Goal: Task Accomplishment & Management: Use online tool/utility

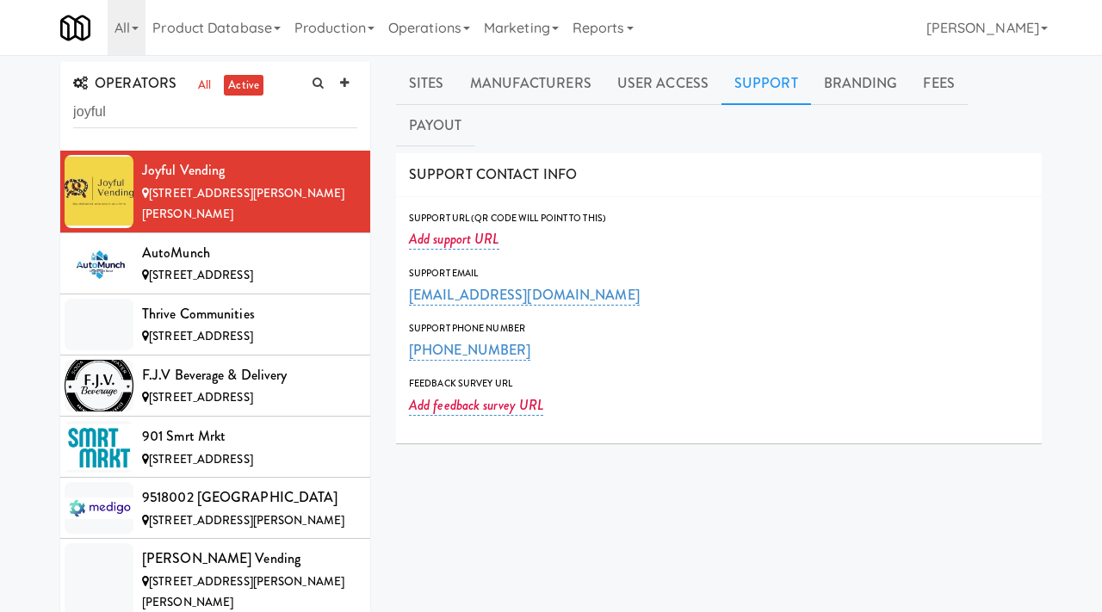
type input "joyful"
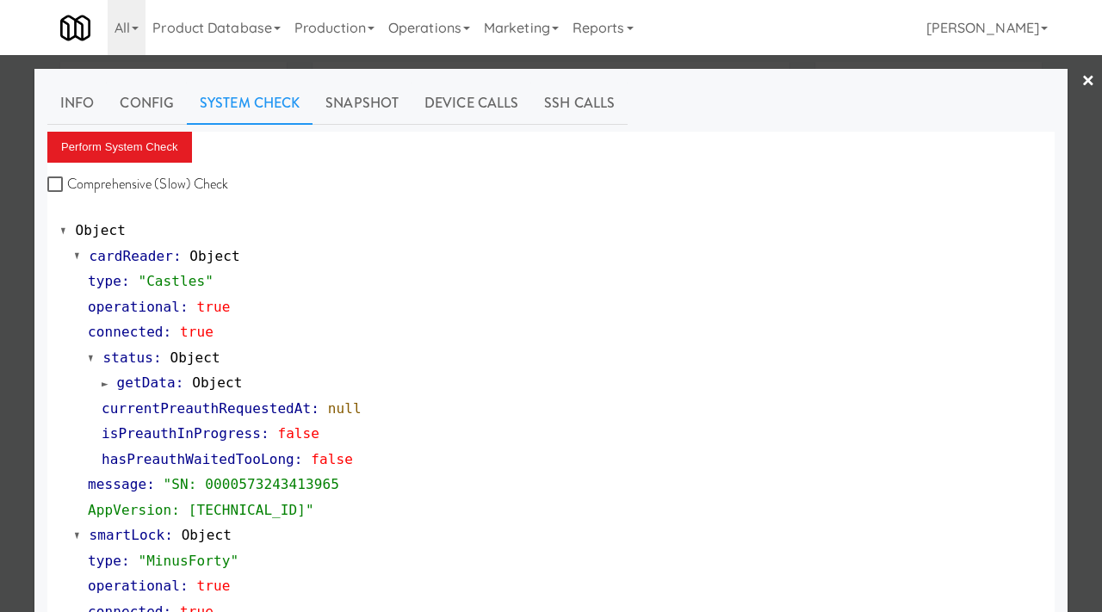
click at [9, 164] on div at bounding box center [551, 306] width 1102 height 612
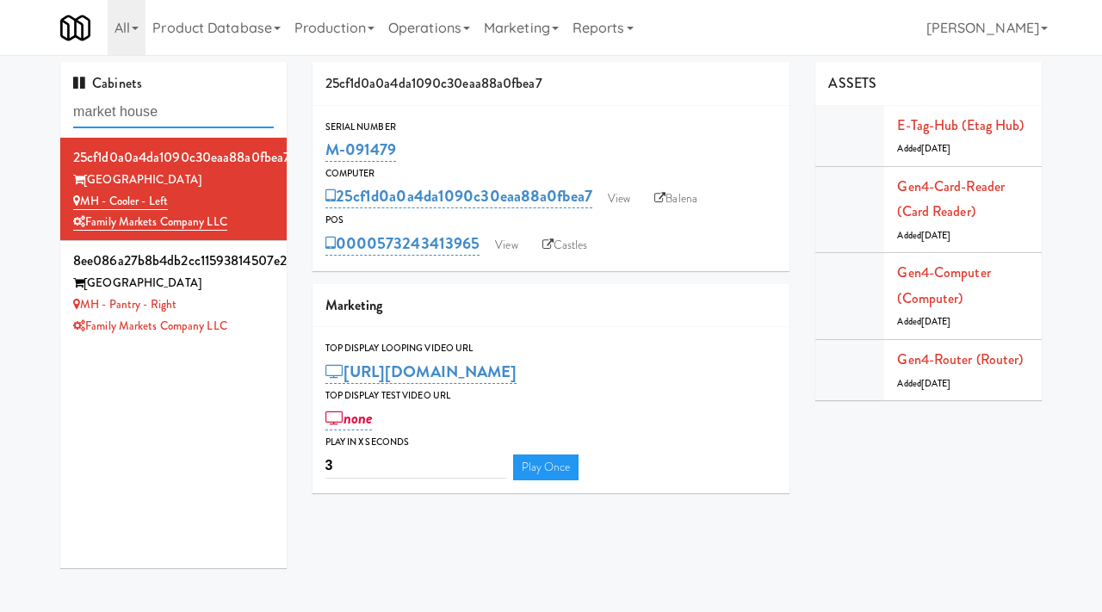
click at [182, 113] on input "market house" at bounding box center [173, 112] width 201 height 32
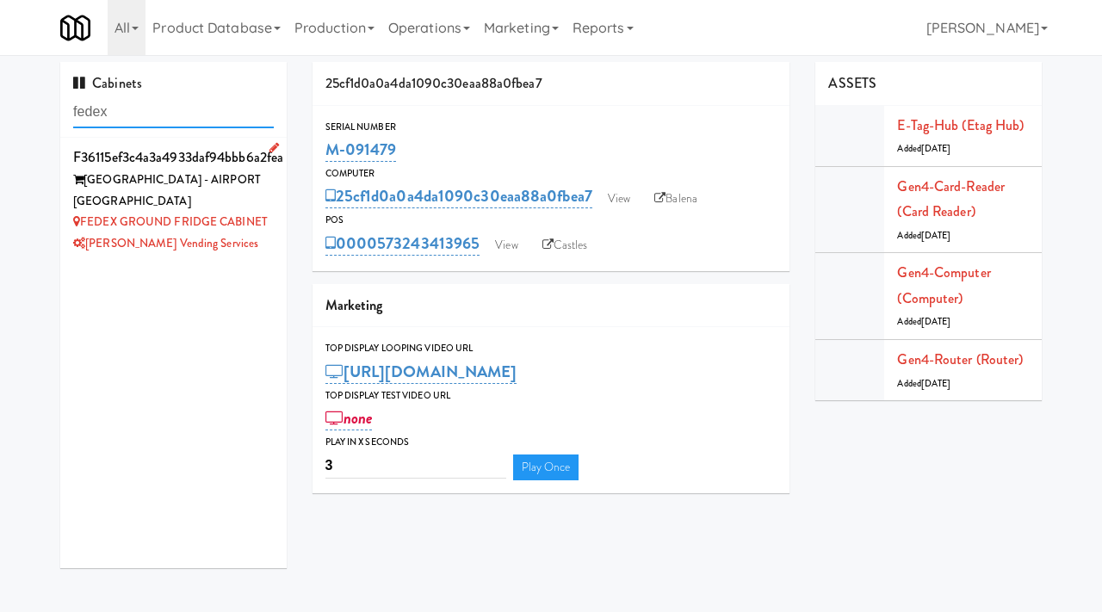
type input "fedex"
click at [226, 189] on div "FEDEX GROUND - AIRPORT CHARLOTTETOWN" at bounding box center [173, 191] width 201 height 42
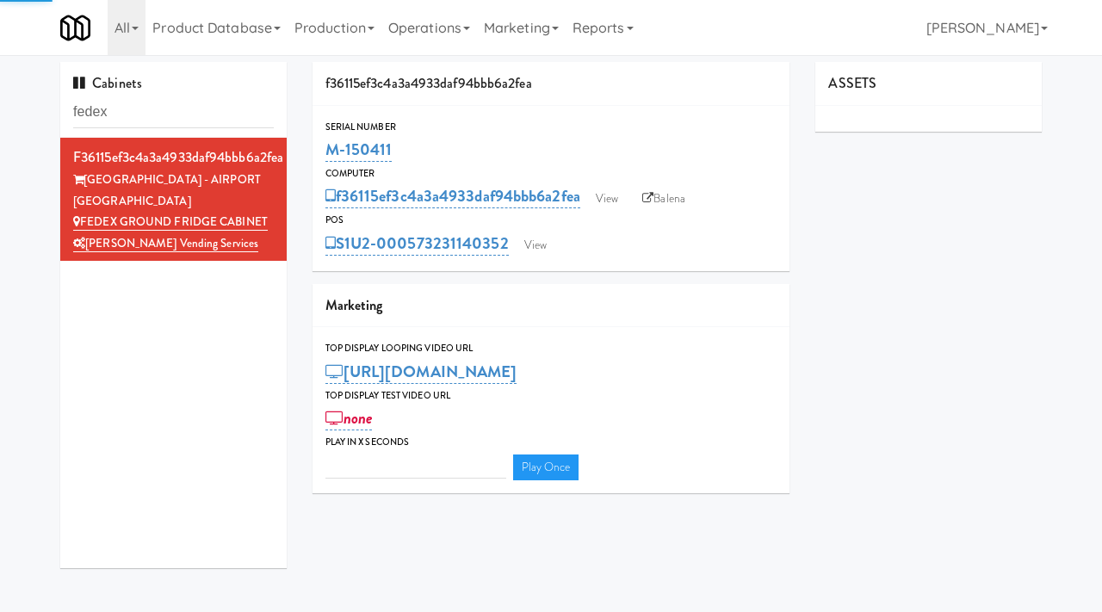
type input "3"
click at [667, 201] on link "Balena" at bounding box center [664, 199] width 60 height 26
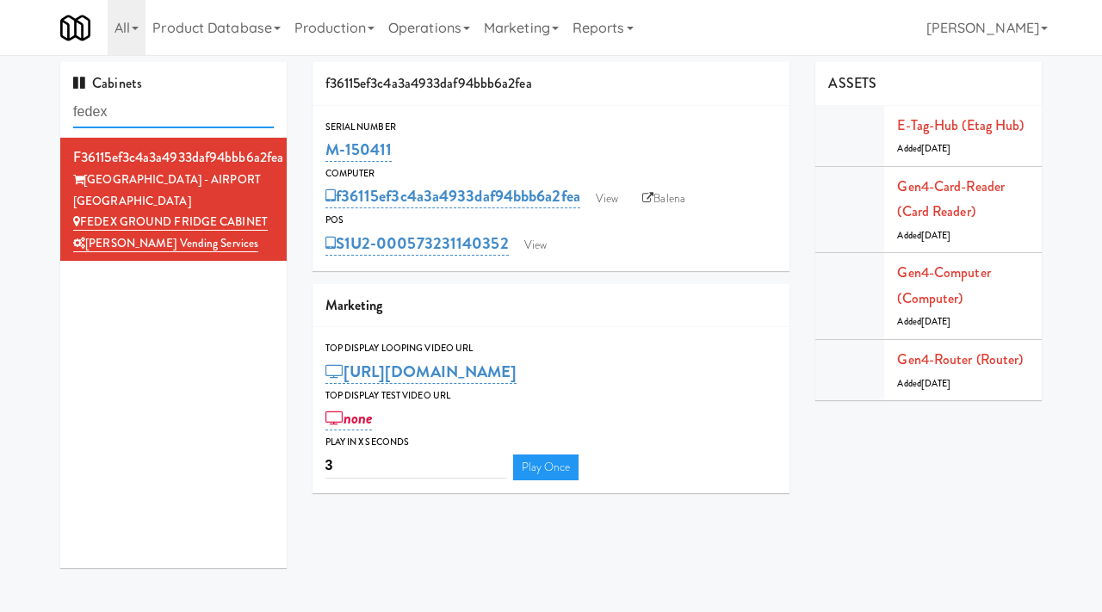
click at [126, 110] on input "fedex" at bounding box center [173, 112] width 201 height 32
type input "limitless"
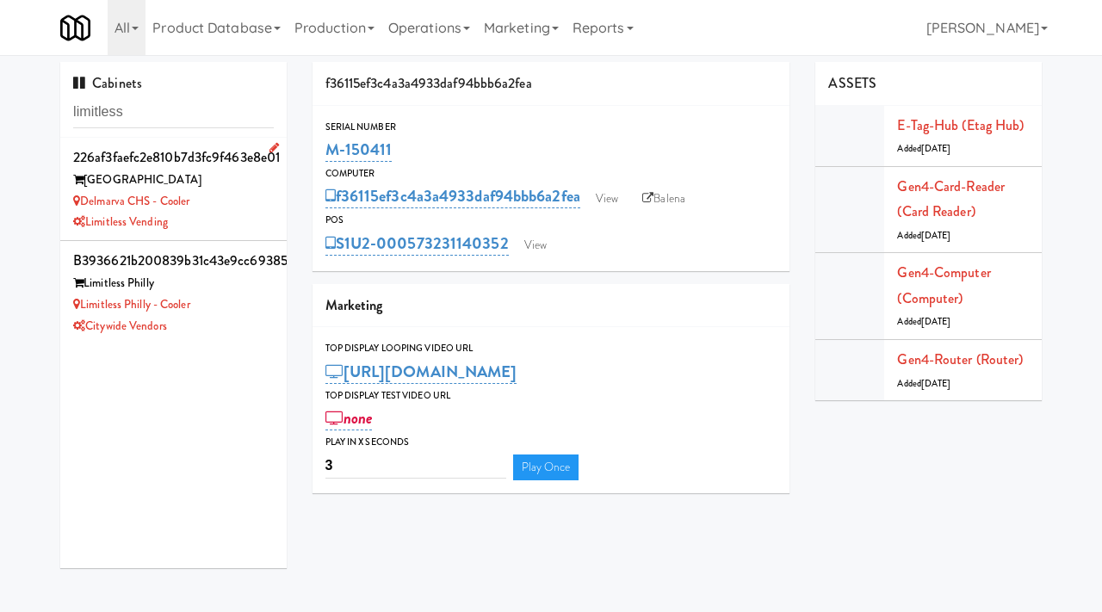
click at [208, 227] on div "Limitless Vending" at bounding box center [173, 223] width 201 height 22
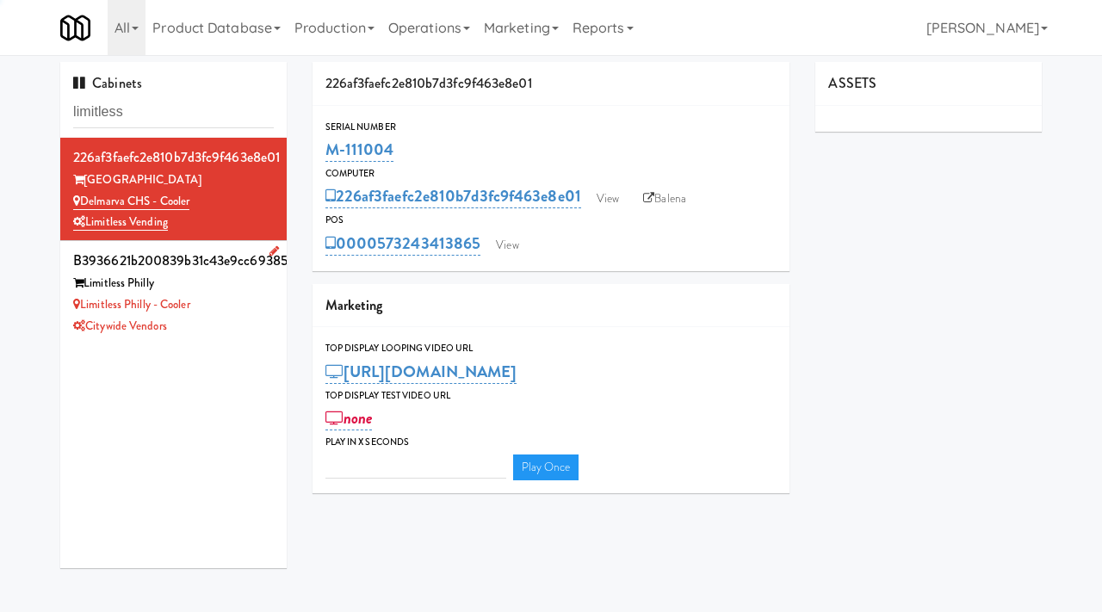
type input "3"
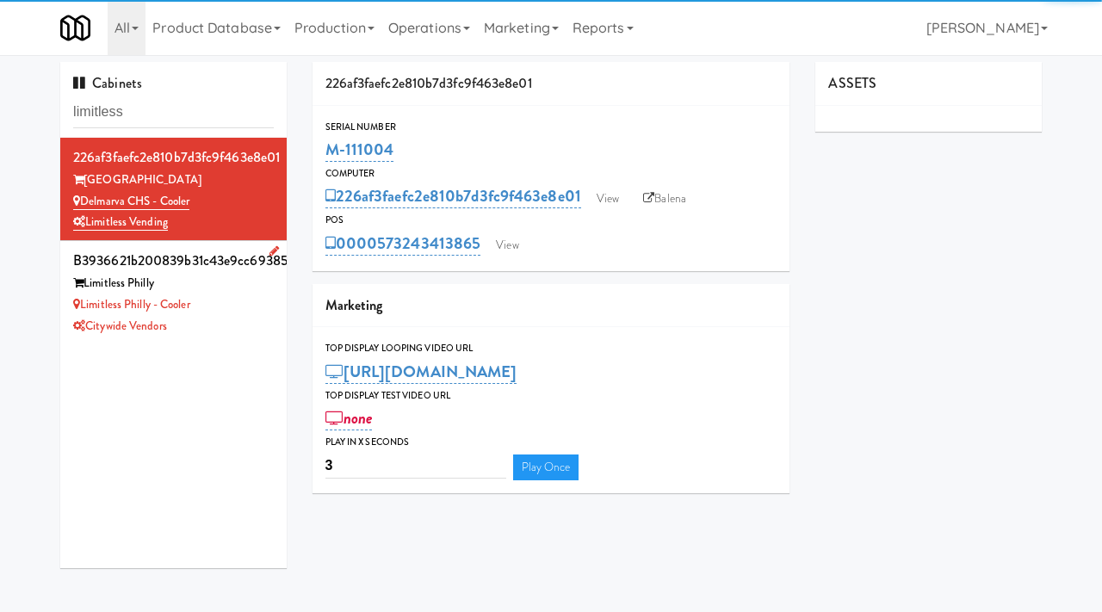
click at [217, 291] on div "Limitless Philly" at bounding box center [173, 284] width 201 height 22
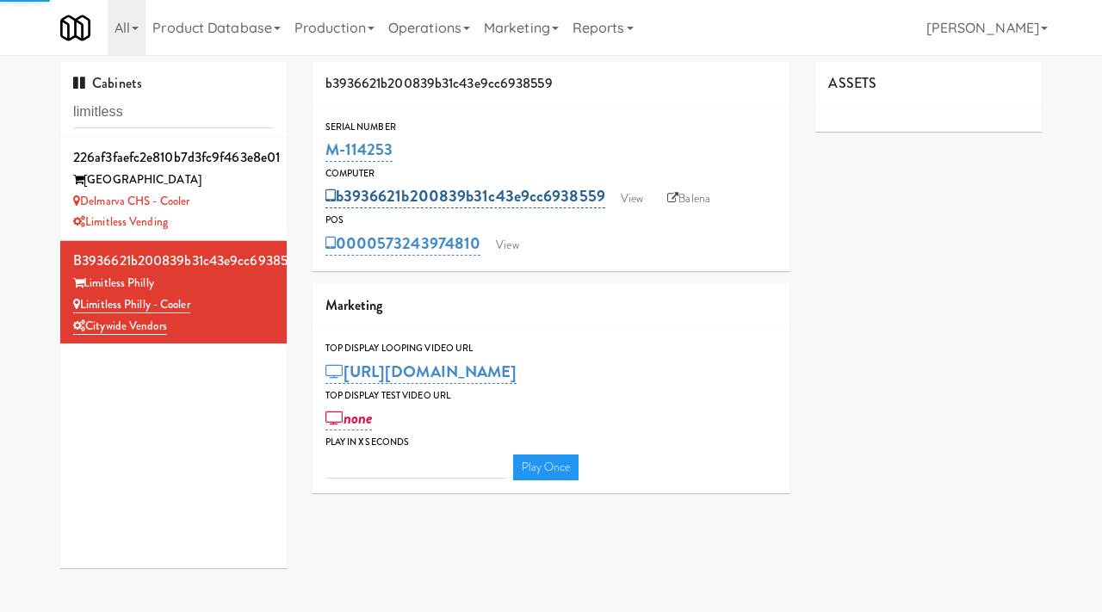
type input "3"
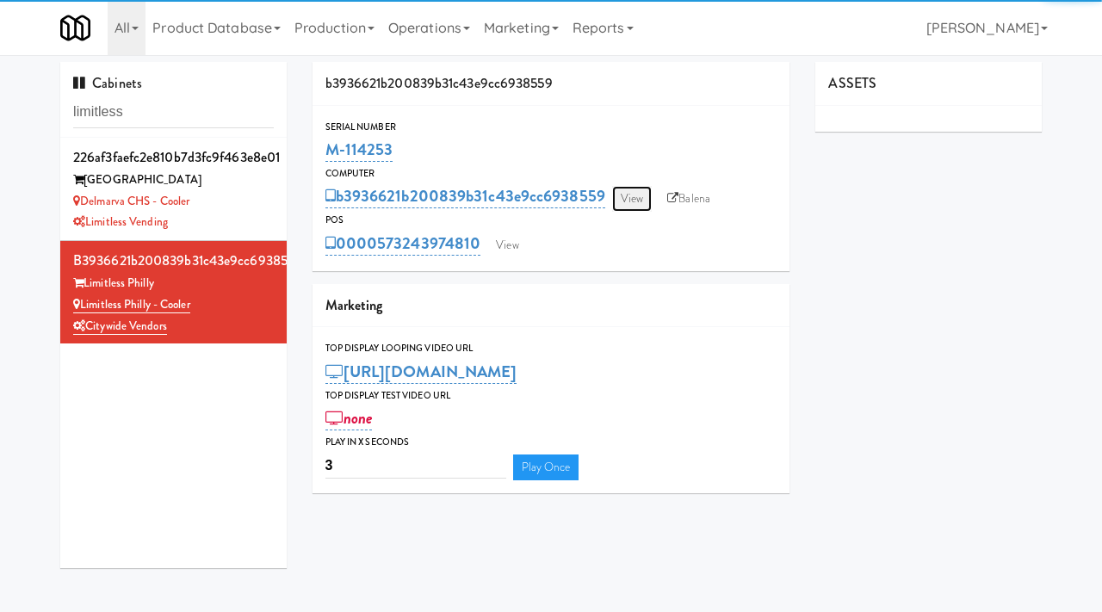
click at [625, 204] on link "View" at bounding box center [632, 199] width 40 height 26
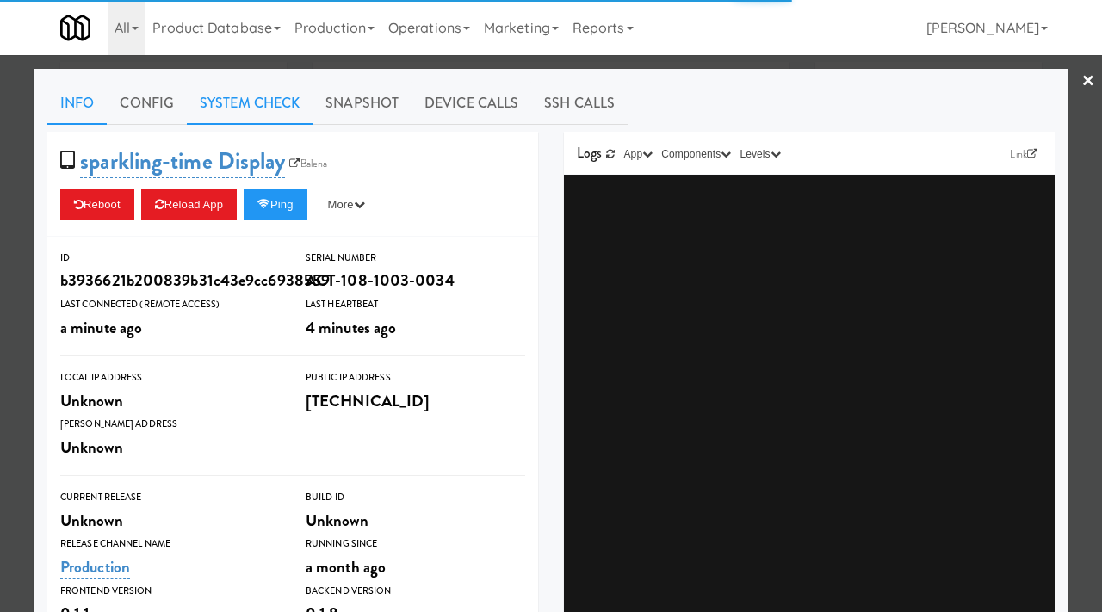
click at [242, 105] on link "System Check" at bounding box center [250, 103] width 126 height 43
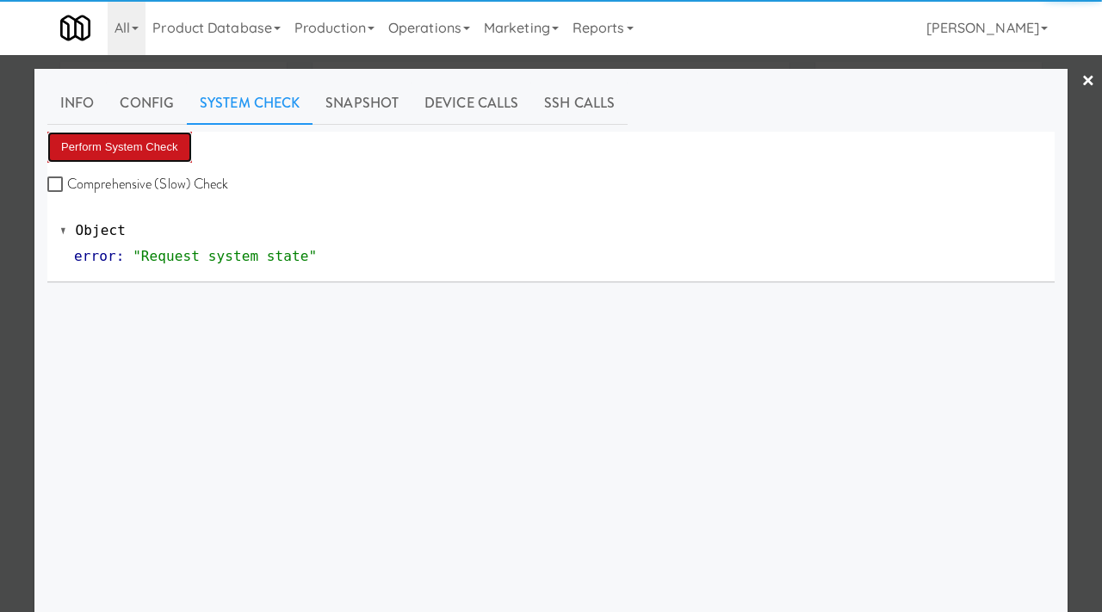
click at [172, 138] on button "Perform System Check" at bounding box center [119, 147] width 145 height 31
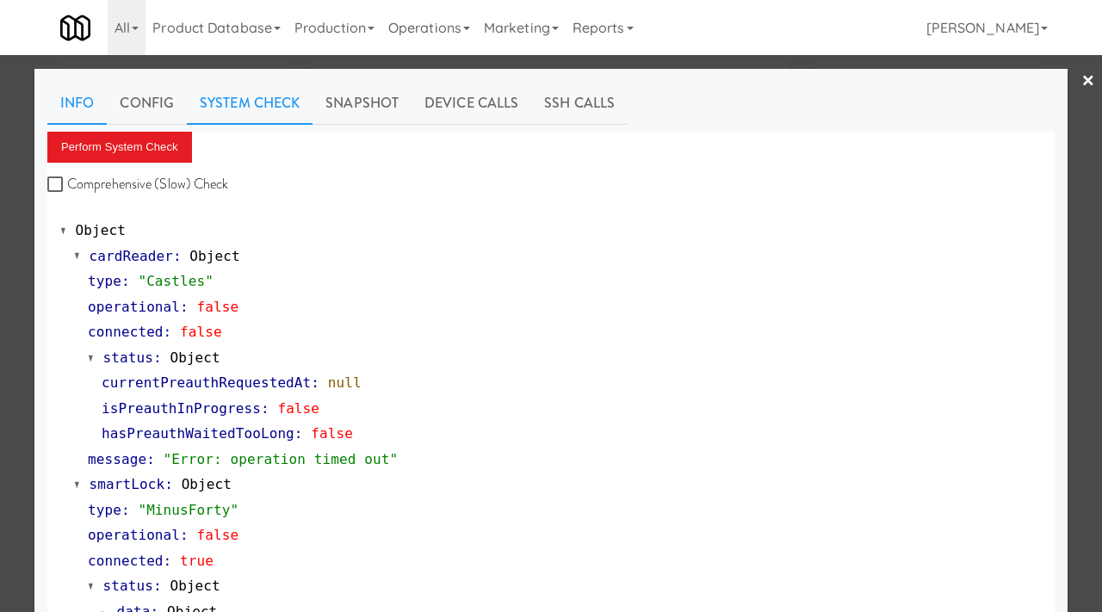
click at [65, 109] on link "Info" at bounding box center [76, 103] width 59 height 43
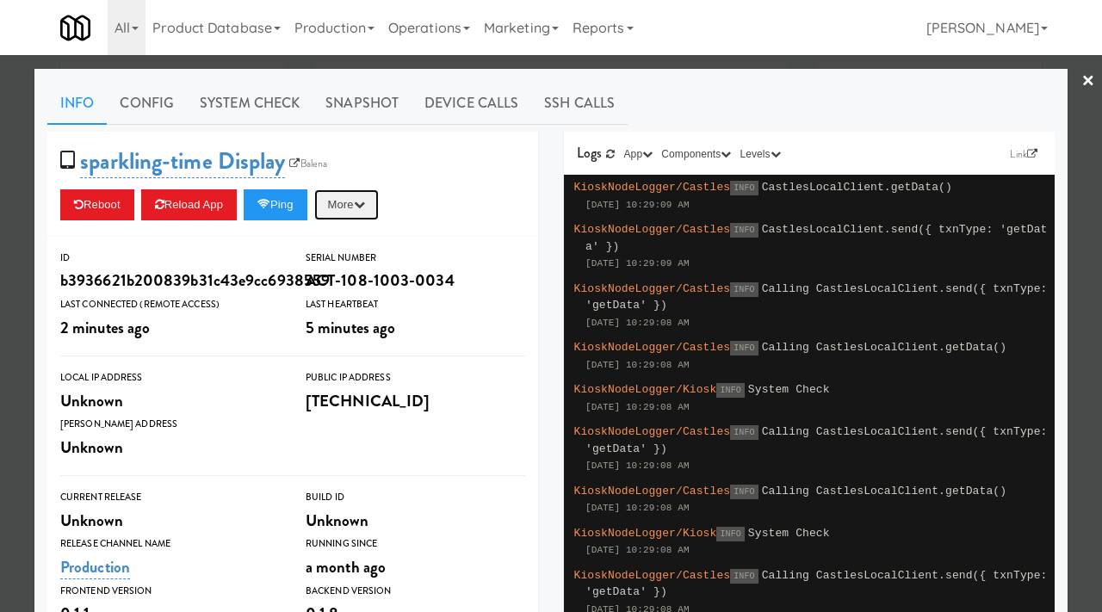
click at [350, 205] on button "More" at bounding box center [346, 204] width 65 height 31
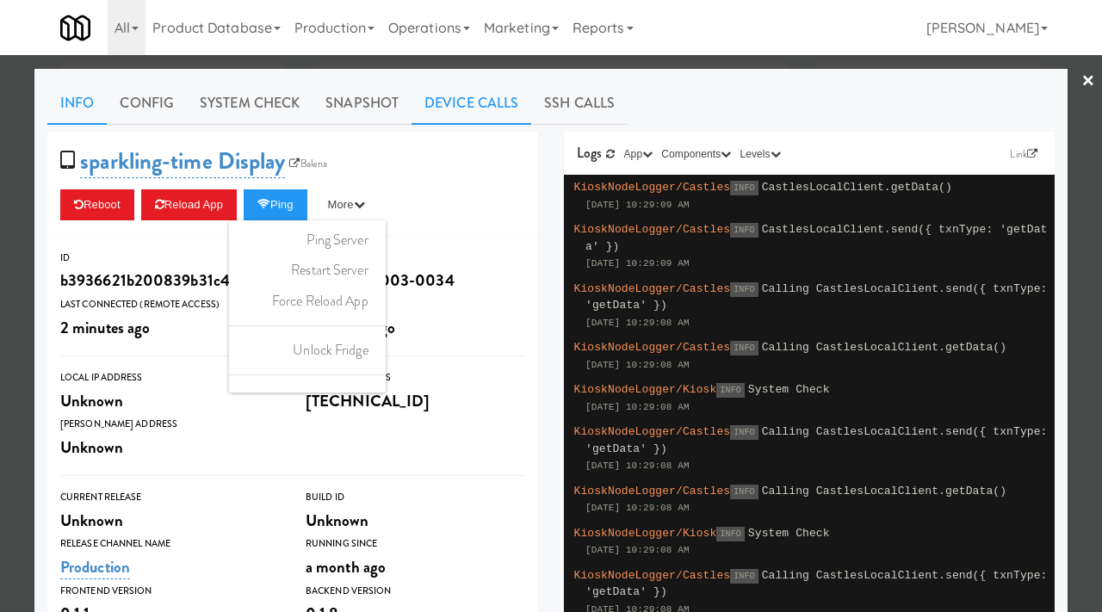
click at [437, 103] on link "Device Calls" at bounding box center [472, 103] width 120 height 43
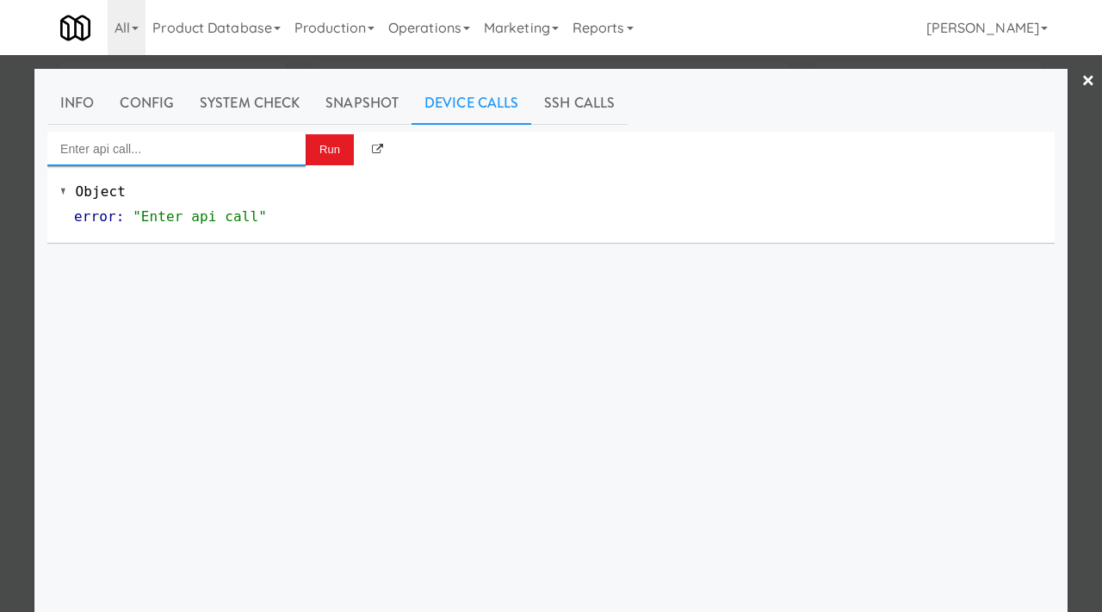
click at [280, 142] on input "Enter api call..." at bounding box center [176, 149] width 258 height 34
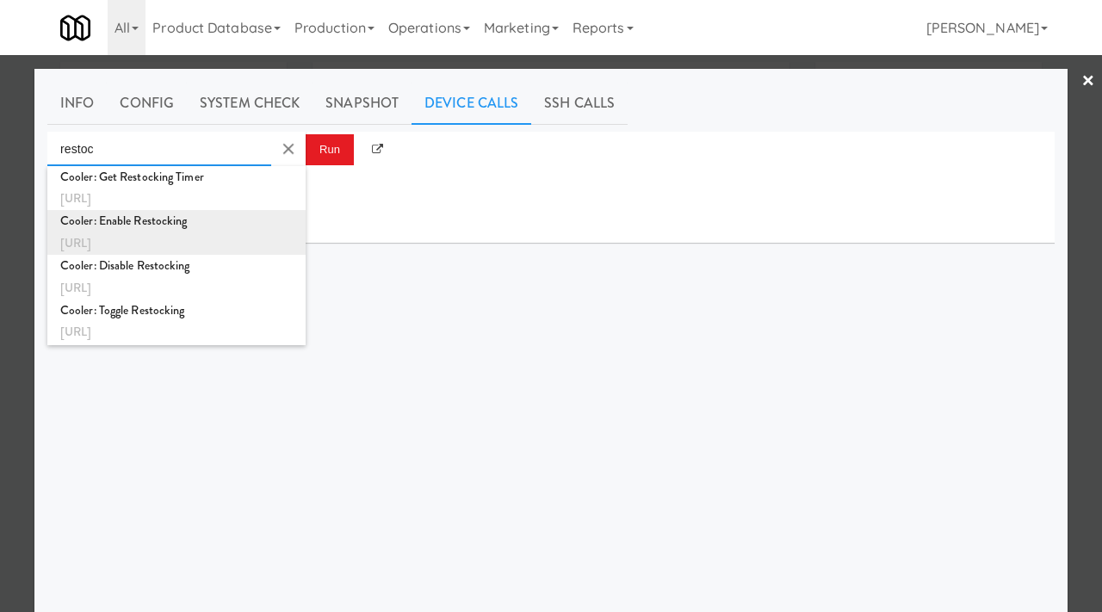
click at [209, 229] on div "Cooler: Enable Restocking" at bounding box center [176, 221] width 232 height 22
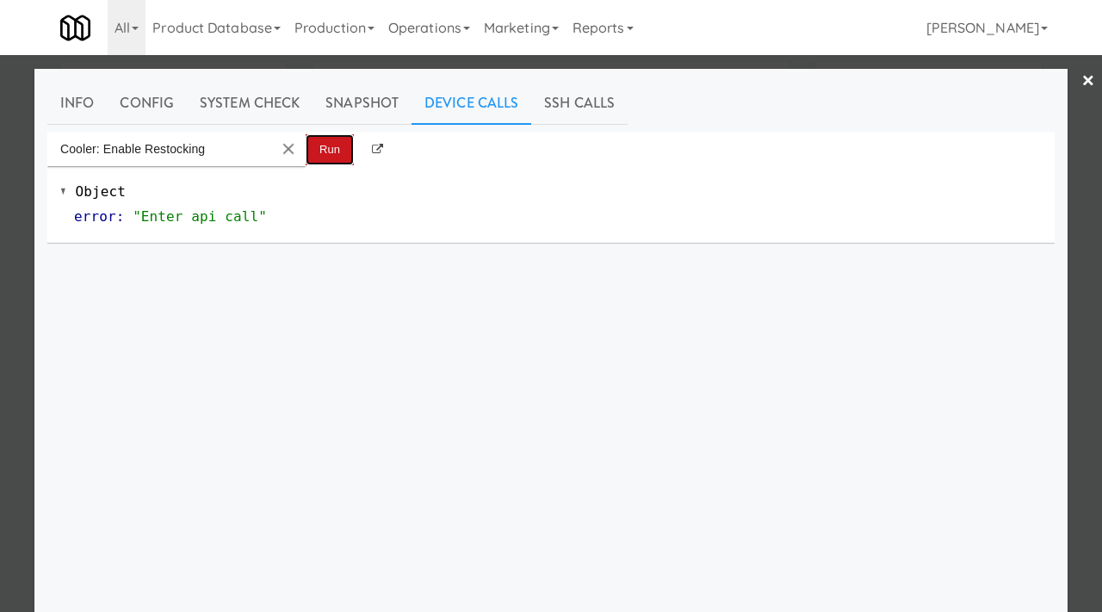
click at [319, 158] on button "Run" at bounding box center [330, 149] width 48 height 31
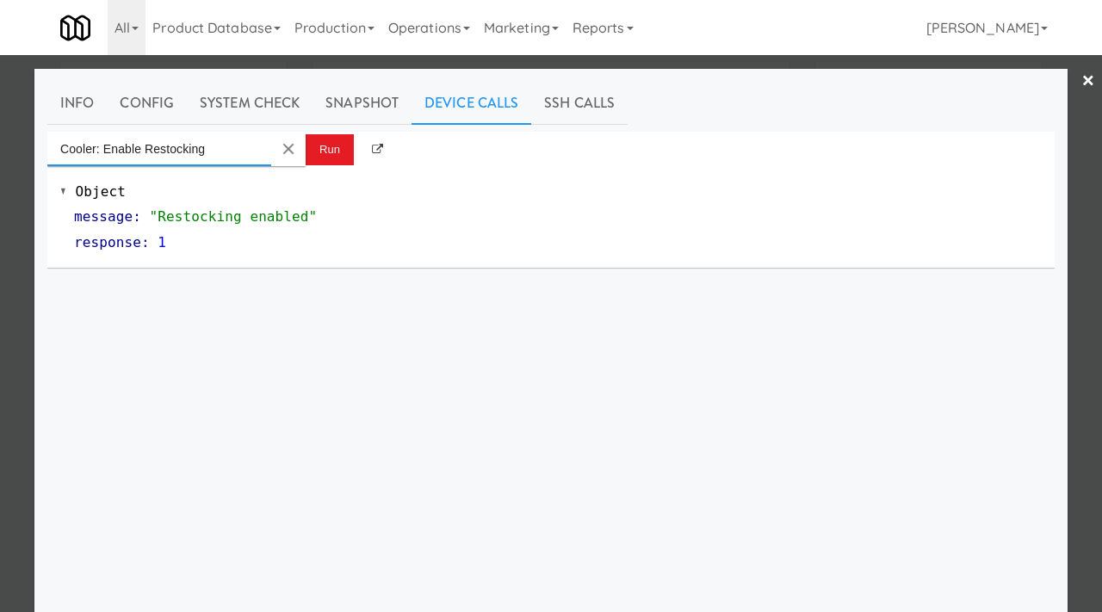
click at [245, 136] on input "Cooler: Enable Restocking" at bounding box center [159, 149] width 224 height 34
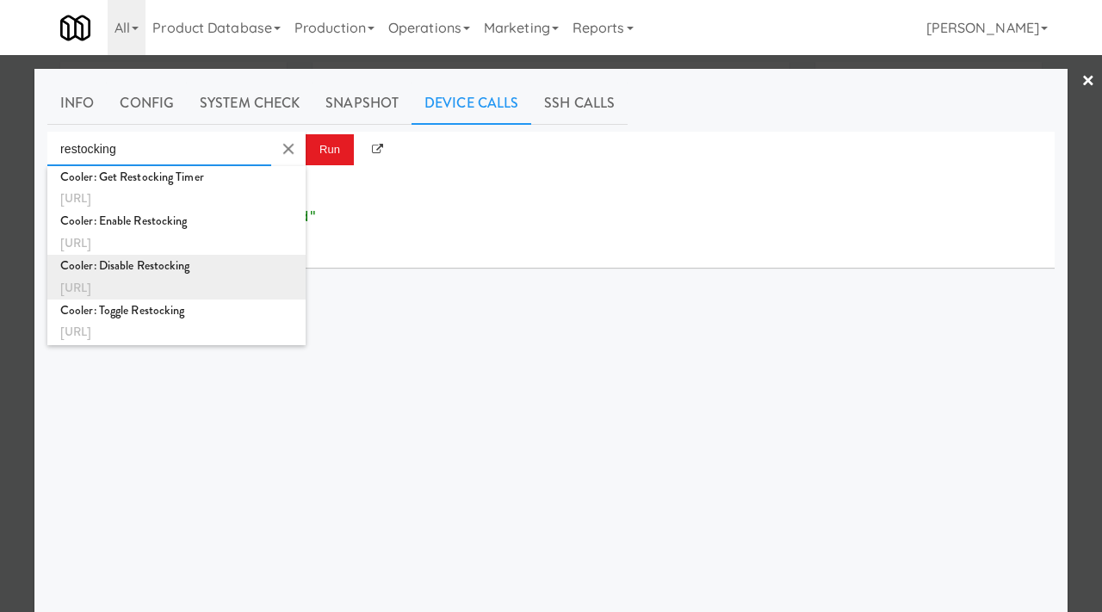
click at [179, 275] on div "Cooler: Disable Restocking" at bounding box center [176, 266] width 232 height 22
type input "Cooler: Disable Restocking"
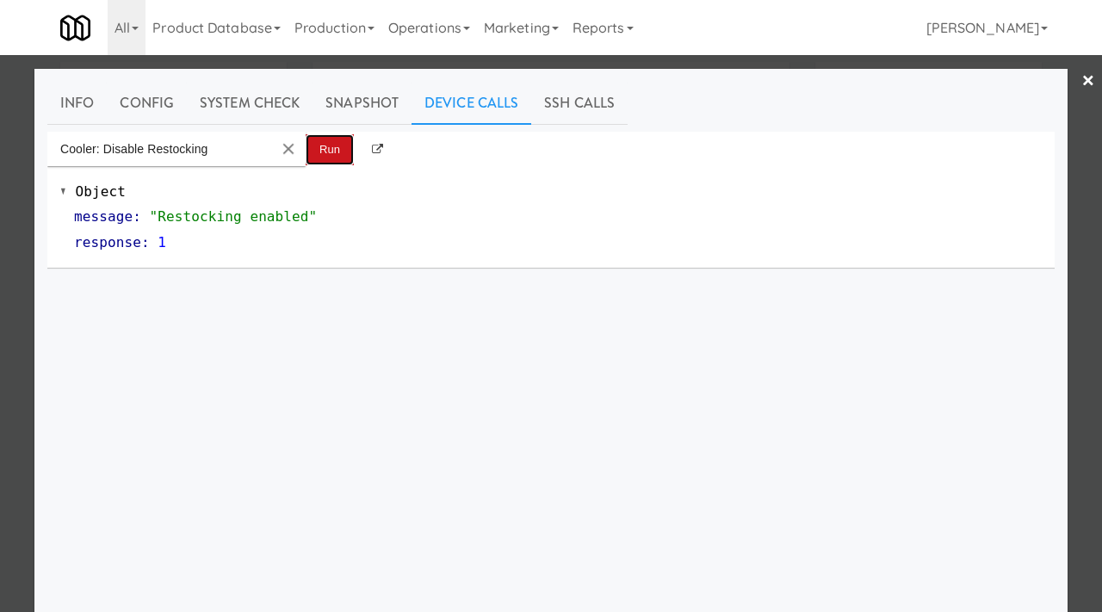
click at [320, 164] on button "Run" at bounding box center [330, 149] width 48 height 31
click at [283, 108] on link "System Check" at bounding box center [250, 103] width 126 height 43
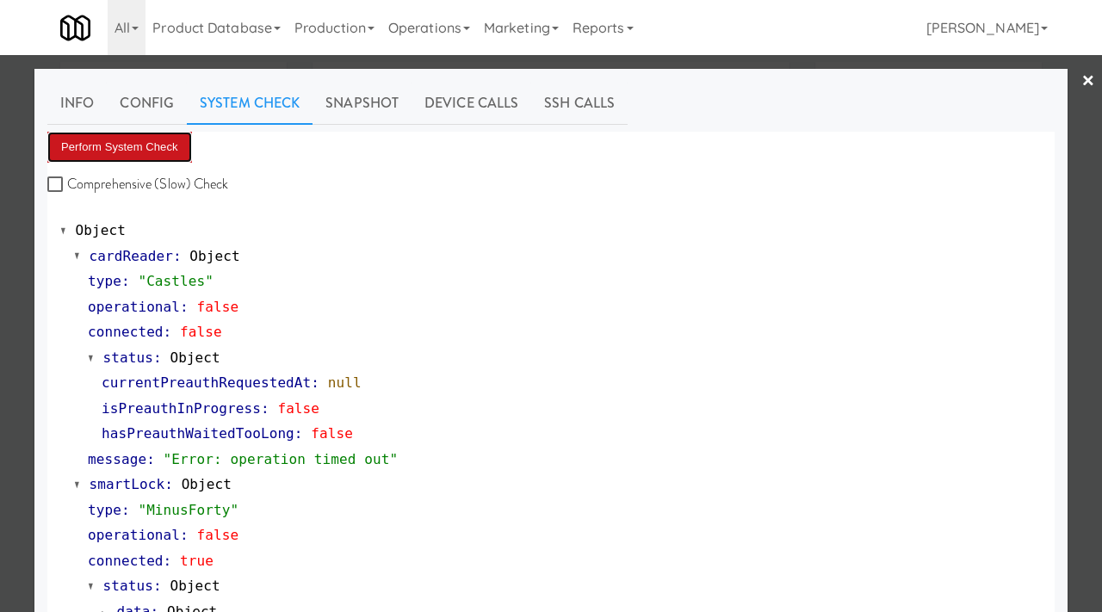
click at [176, 148] on button "Perform System Check" at bounding box center [119, 147] width 145 height 31
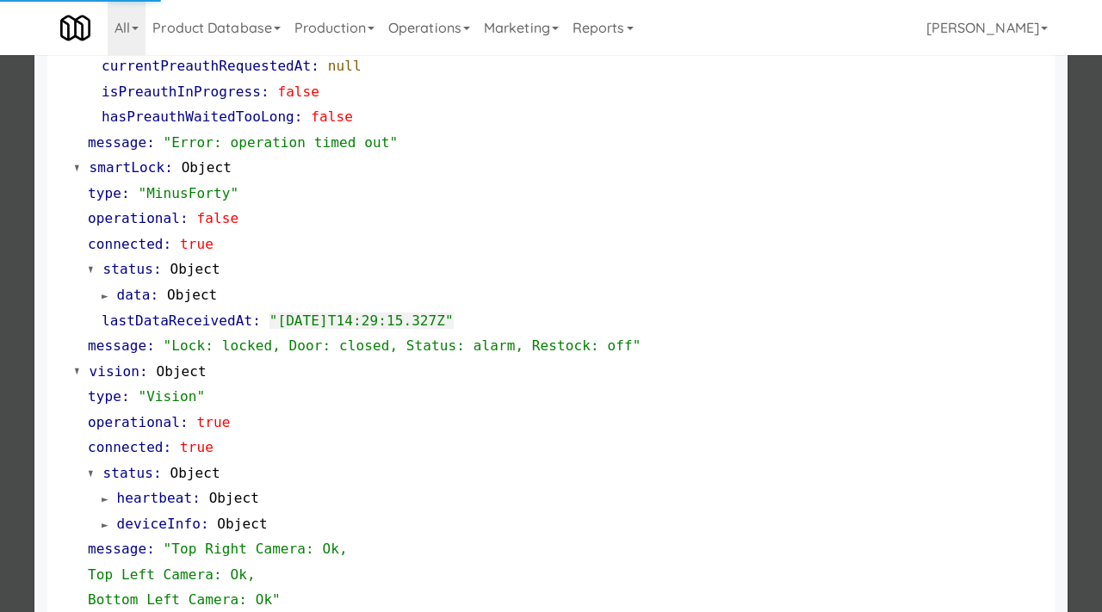
scroll to position [372, 0]
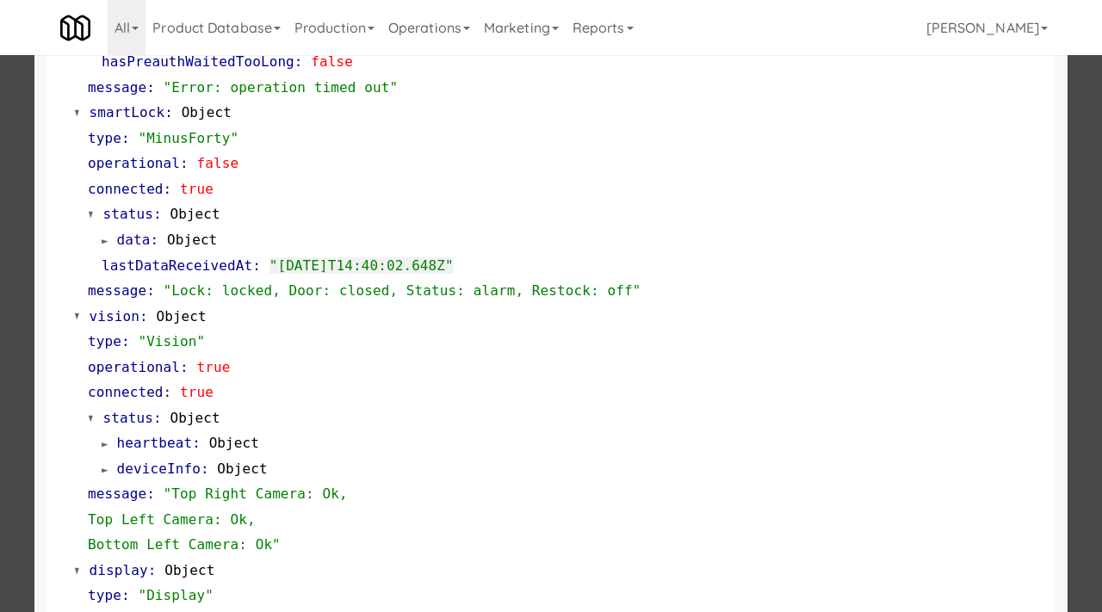
click at [24, 107] on div at bounding box center [551, 306] width 1102 height 612
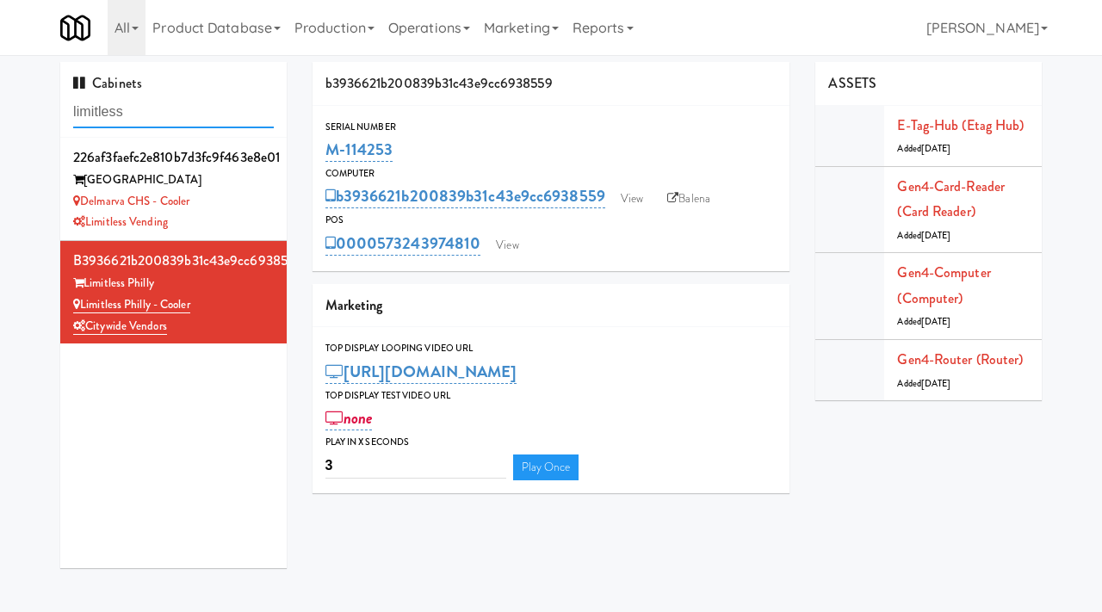
drag, startPoint x: 137, startPoint y: 110, endPoint x: 50, endPoint y: 111, distance: 87.0
click at [50, 111] on div "Cabinets limitless 226af3faefc2e810b7d3fc9f463e8e01 Delmarva Christian High Sch…" at bounding box center [173, 321] width 252 height 519
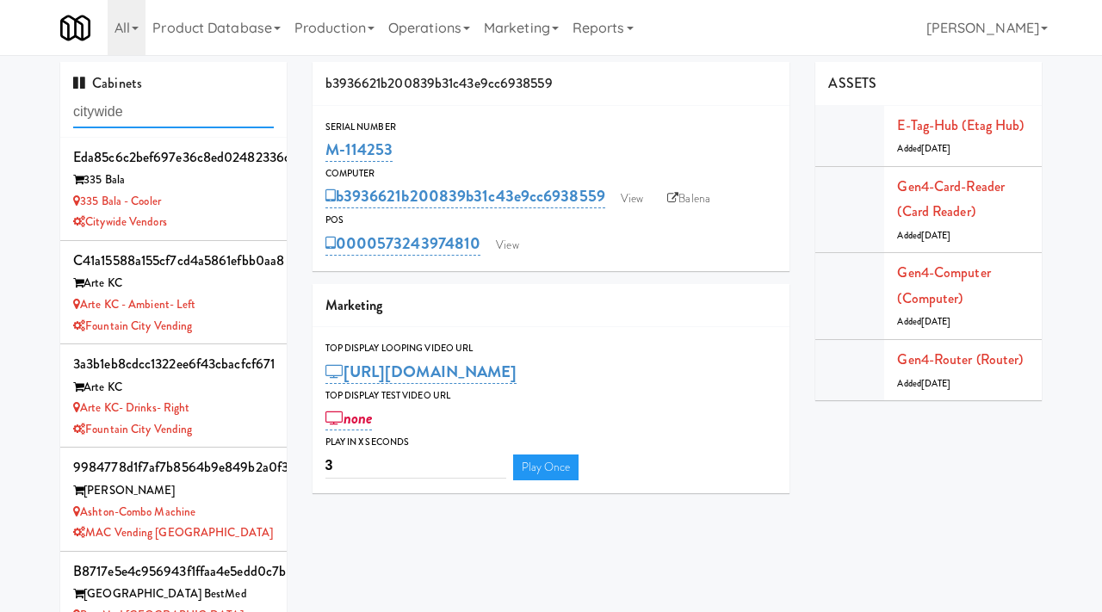
type input "citywide"
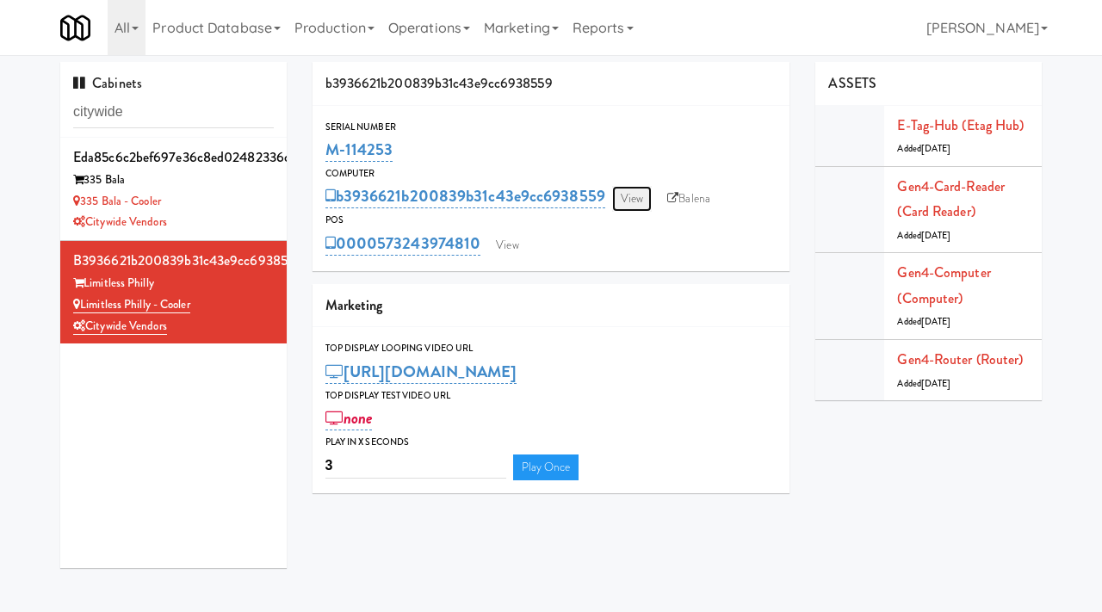
click at [613, 196] on link "View" at bounding box center [632, 199] width 40 height 26
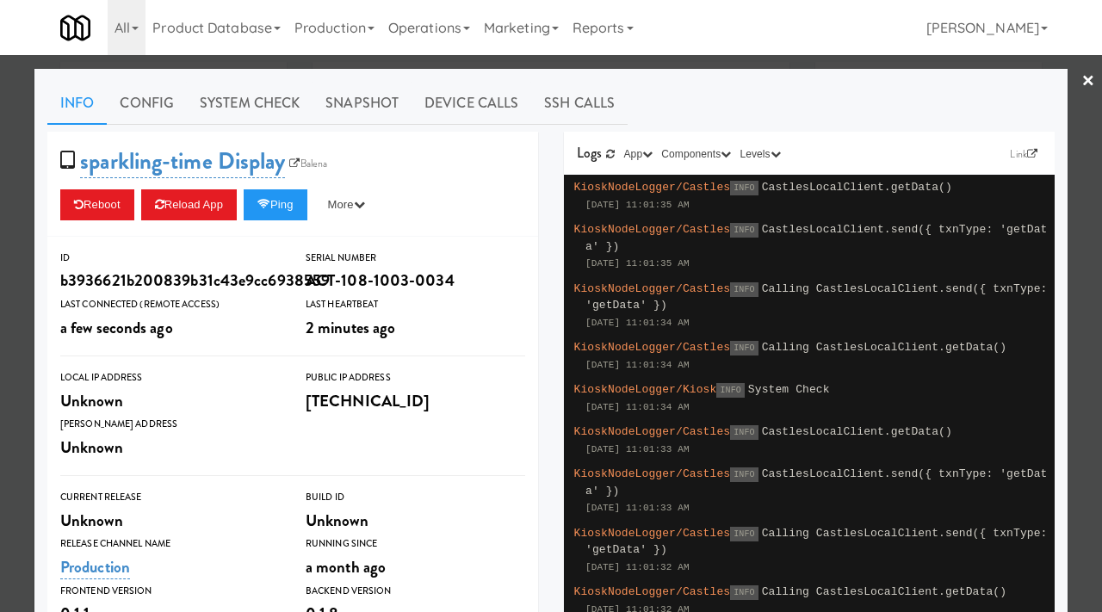
click at [0, 244] on div at bounding box center [551, 306] width 1102 height 612
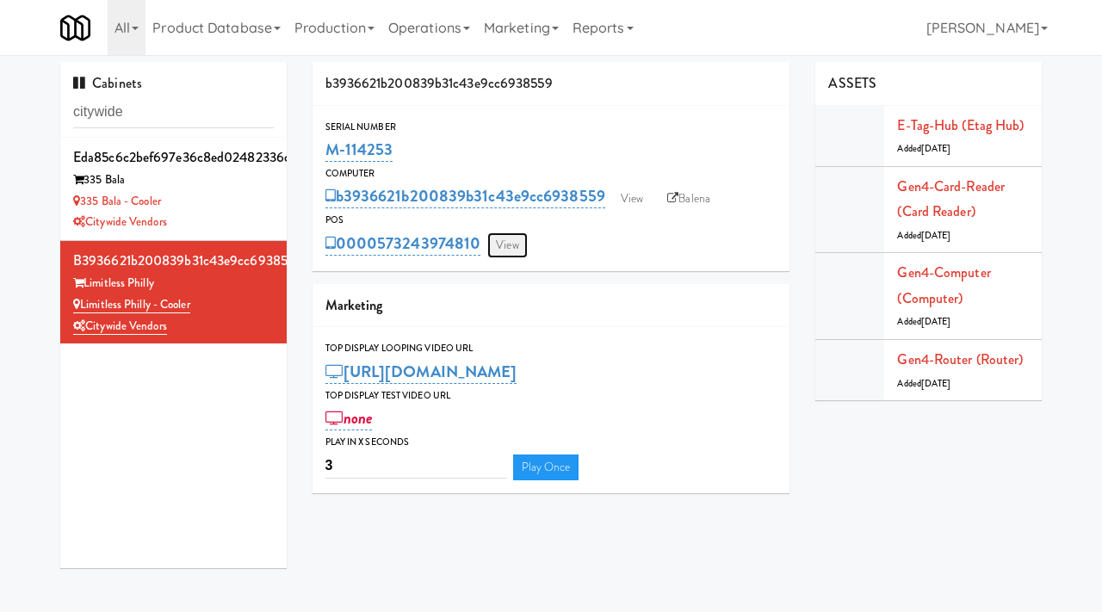
click at [517, 249] on link "View" at bounding box center [507, 245] width 40 height 26
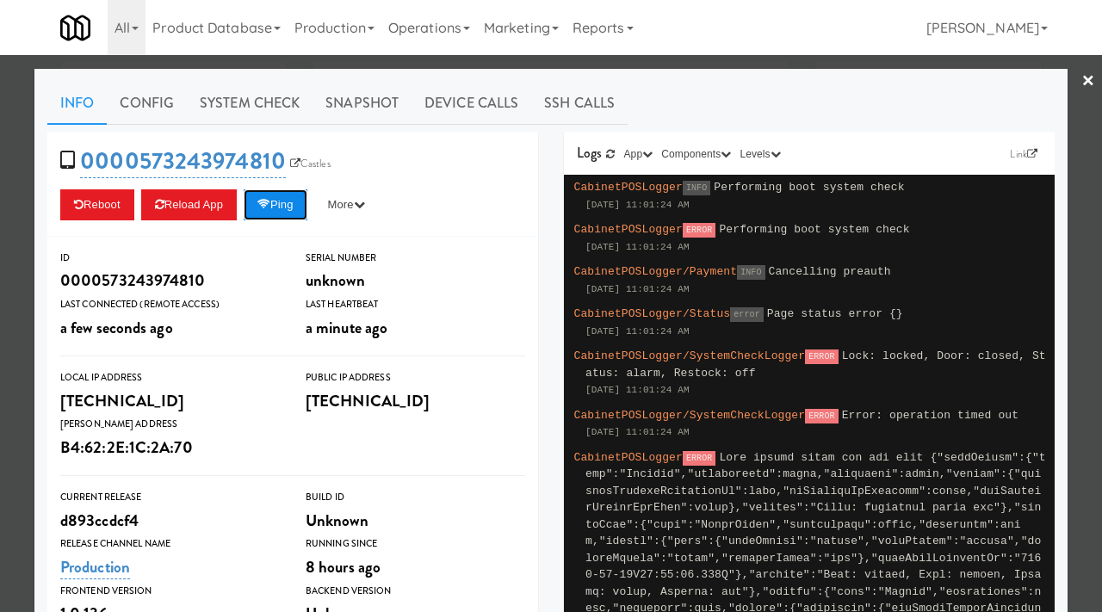
click at [294, 205] on button "Ping" at bounding box center [276, 204] width 64 height 31
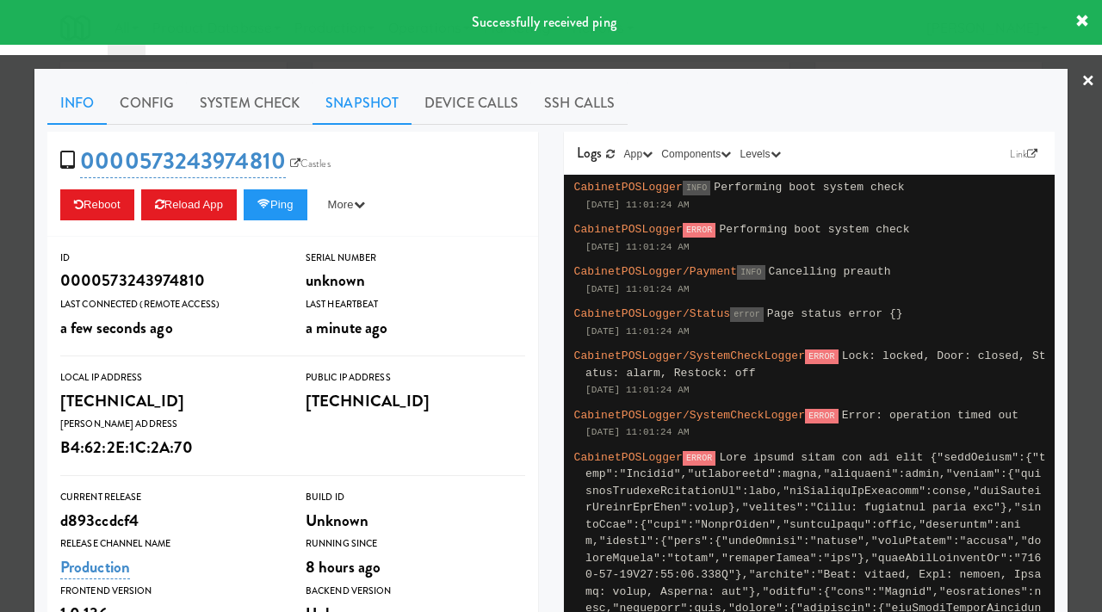
click at [359, 100] on link "Snapshot" at bounding box center [362, 103] width 99 height 43
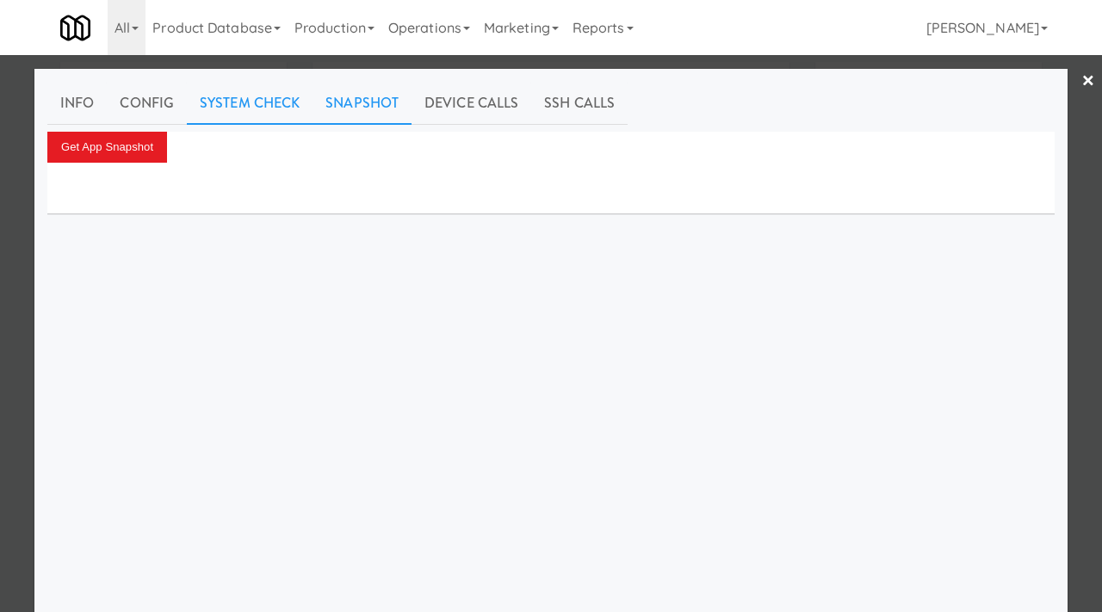
click at [265, 114] on link "System Check" at bounding box center [250, 103] width 126 height 43
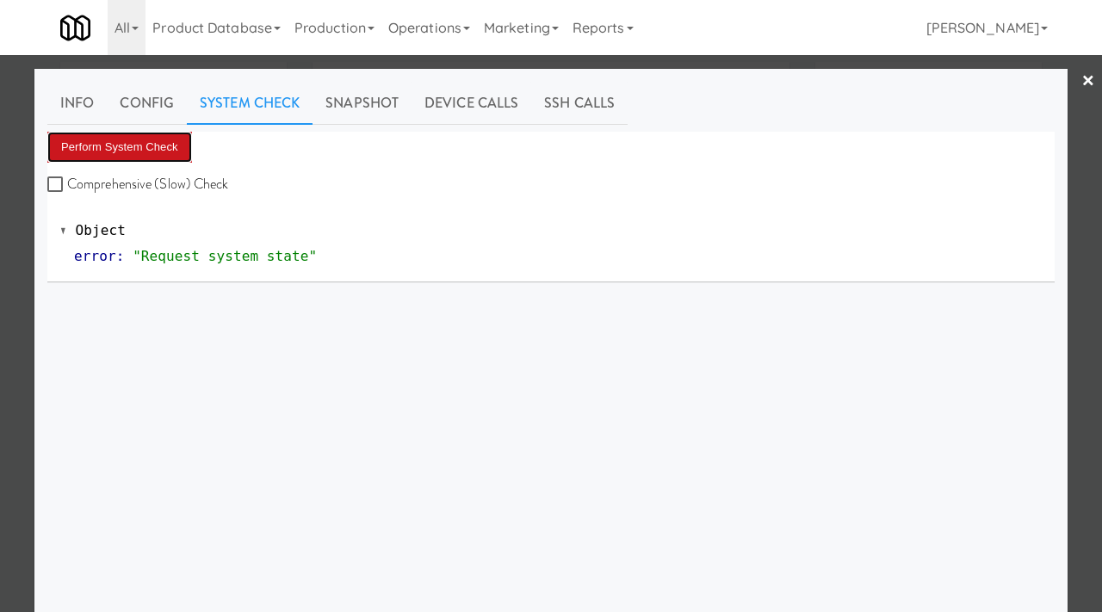
click at [128, 154] on button "Perform System Check" at bounding box center [119, 147] width 145 height 31
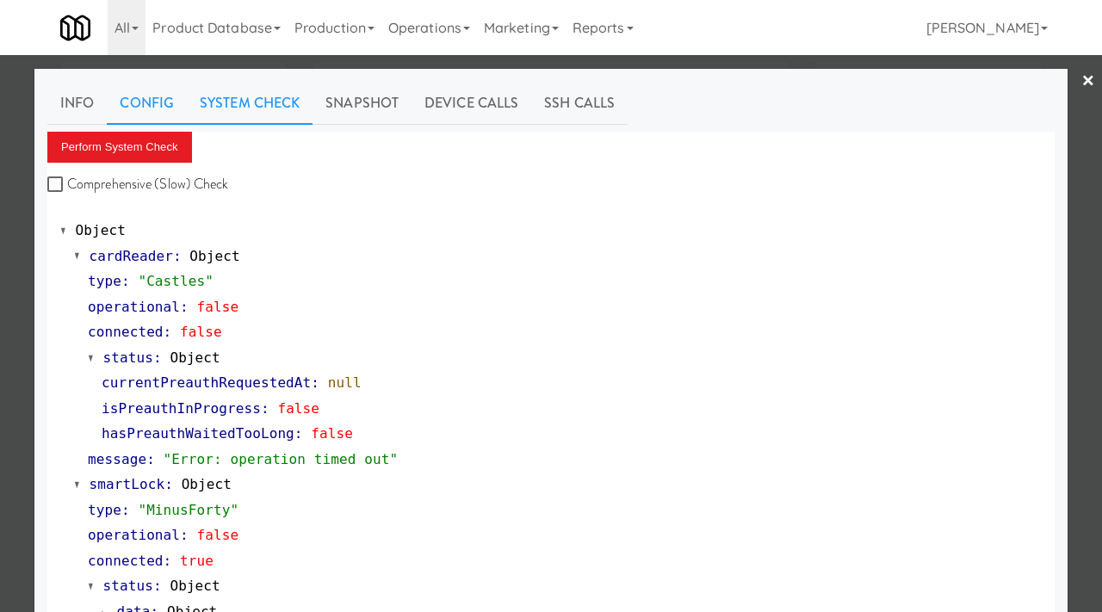
click at [107, 99] on link "Config" at bounding box center [147, 103] width 80 height 43
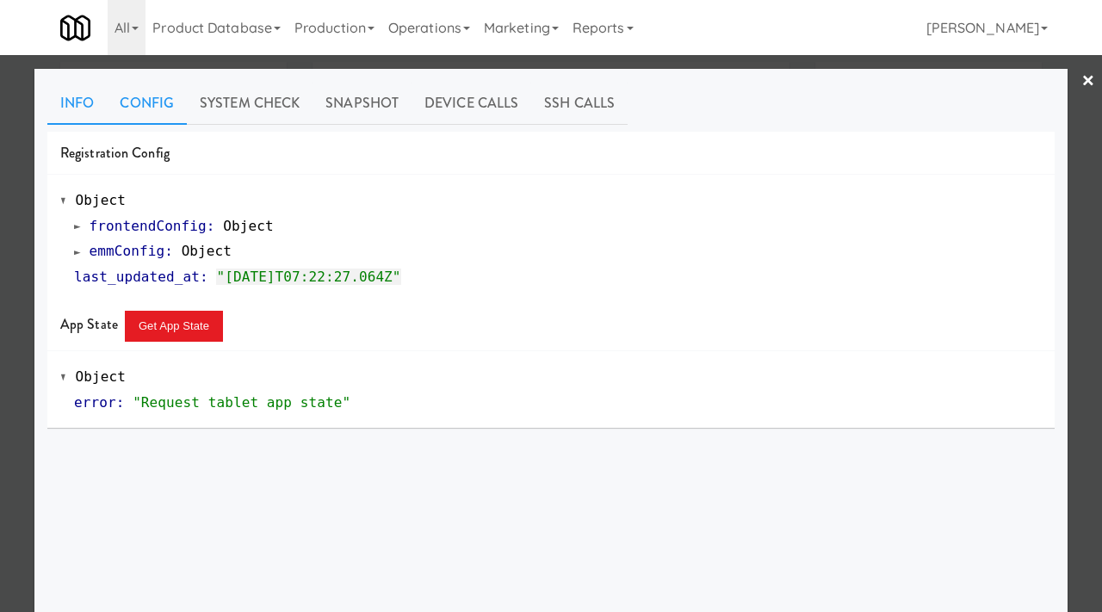
click at [84, 107] on link "Info" at bounding box center [76, 103] width 59 height 43
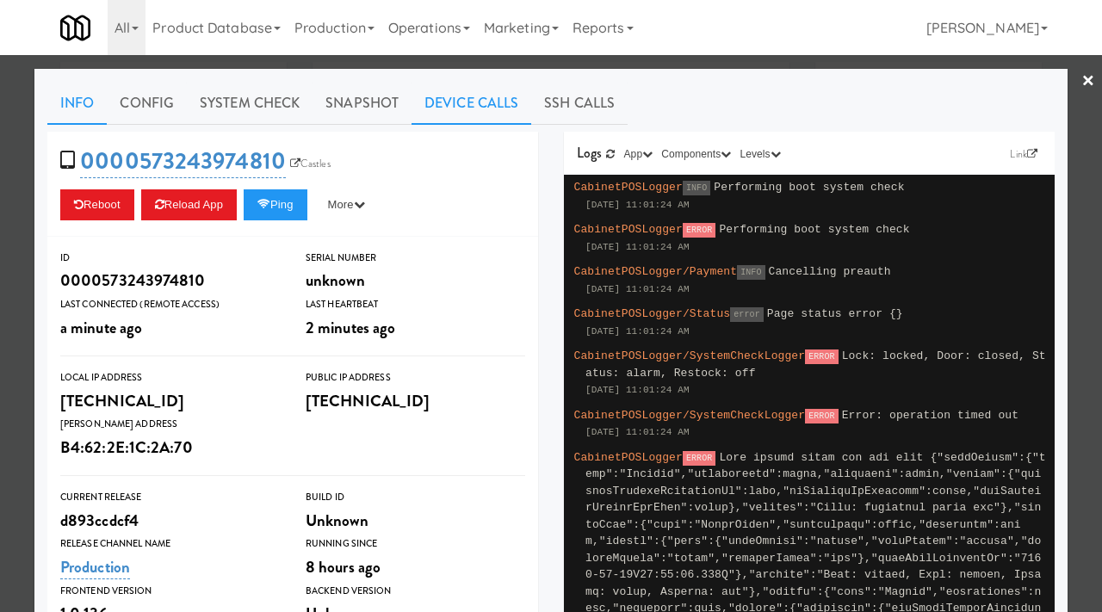
click at [464, 97] on link "Device Calls" at bounding box center [472, 103] width 120 height 43
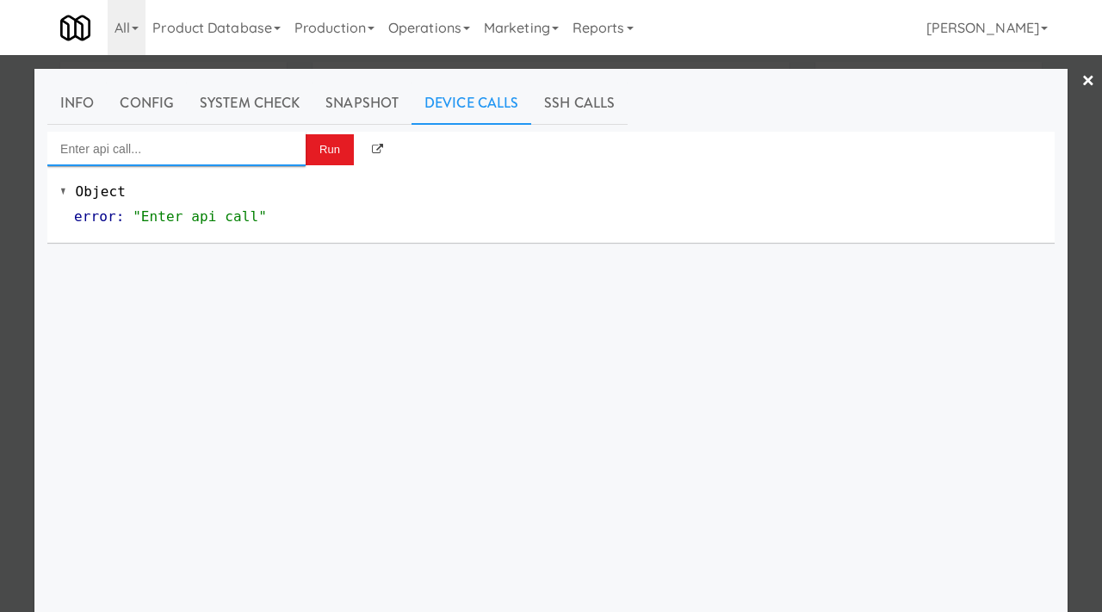
click at [176, 155] on input "Enter api call..." at bounding box center [176, 149] width 258 height 34
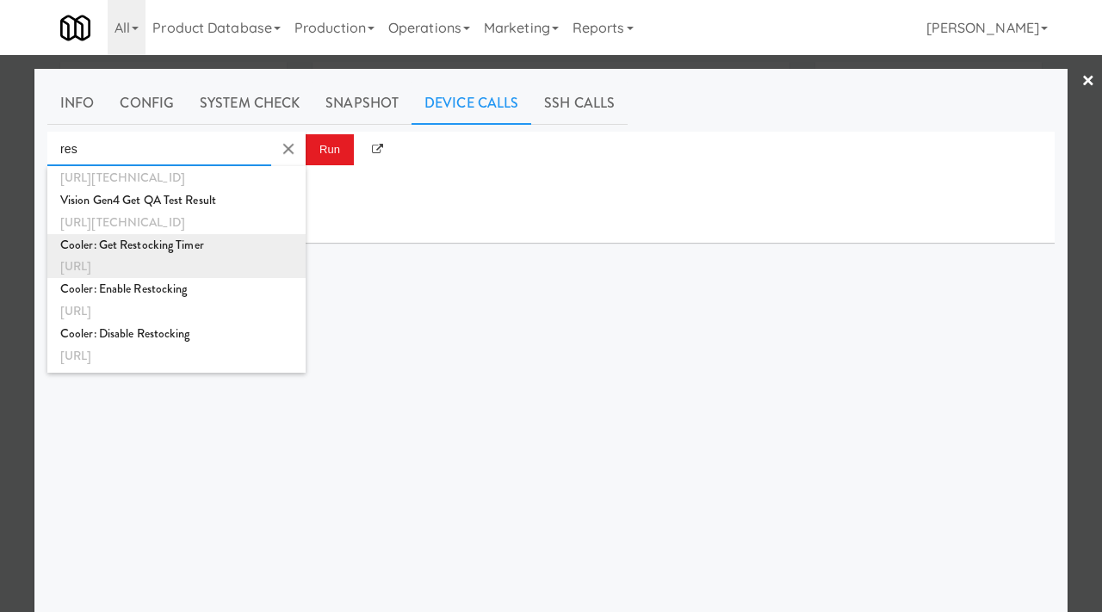
scroll to position [66, 0]
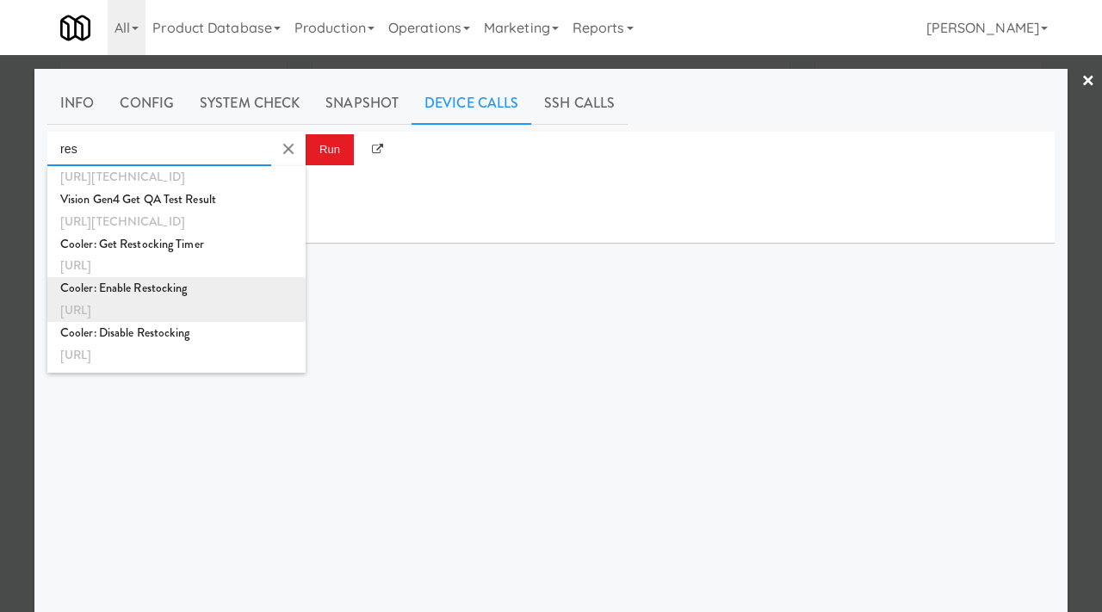
click at [129, 305] on div "http://localhost:3000/cooler/restocking-mode/enable" at bounding box center [176, 311] width 232 height 22
type input "Cooler: Enable Restocking"
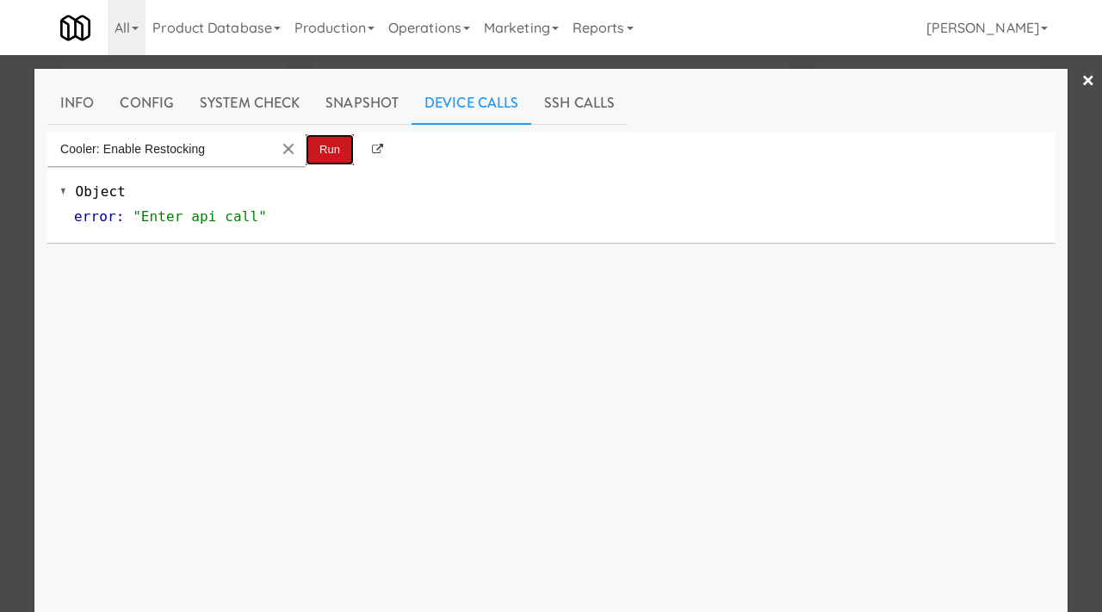
click at [329, 142] on button "Run" at bounding box center [330, 149] width 48 height 31
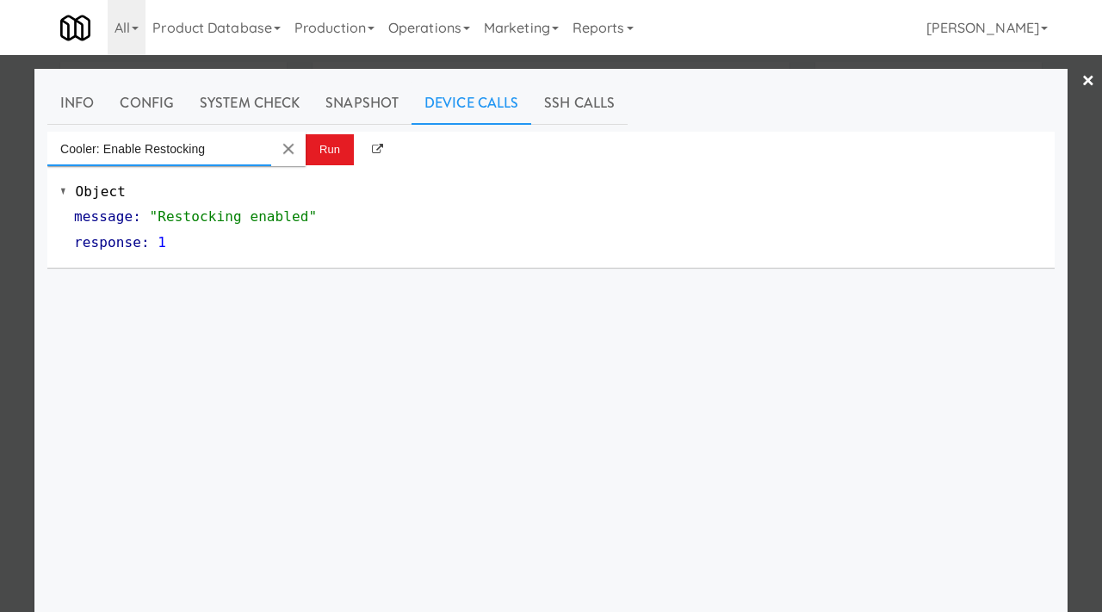
click at [262, 156] on input "Cooler: Enable Restocking" at bounding box center [159, 149] width 224 height 34
click at [286, 144] on md-icon "Clear Input" at bounding box center [288, 148] width 19 height 19
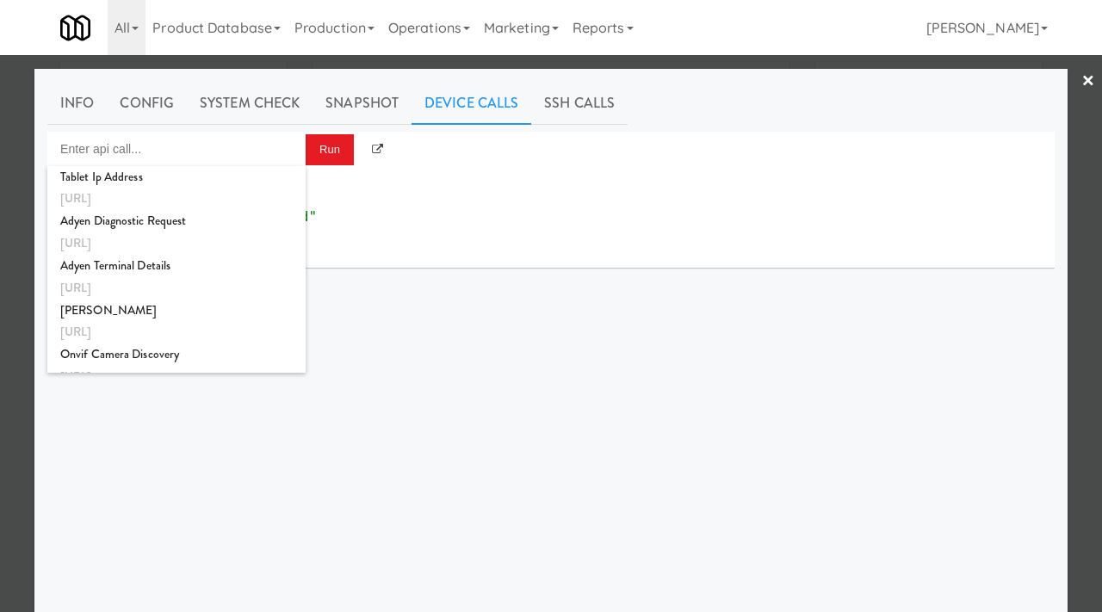
click at [512, 238] on div "response : 1" at bounding box center [558, 243] width 968 height 26
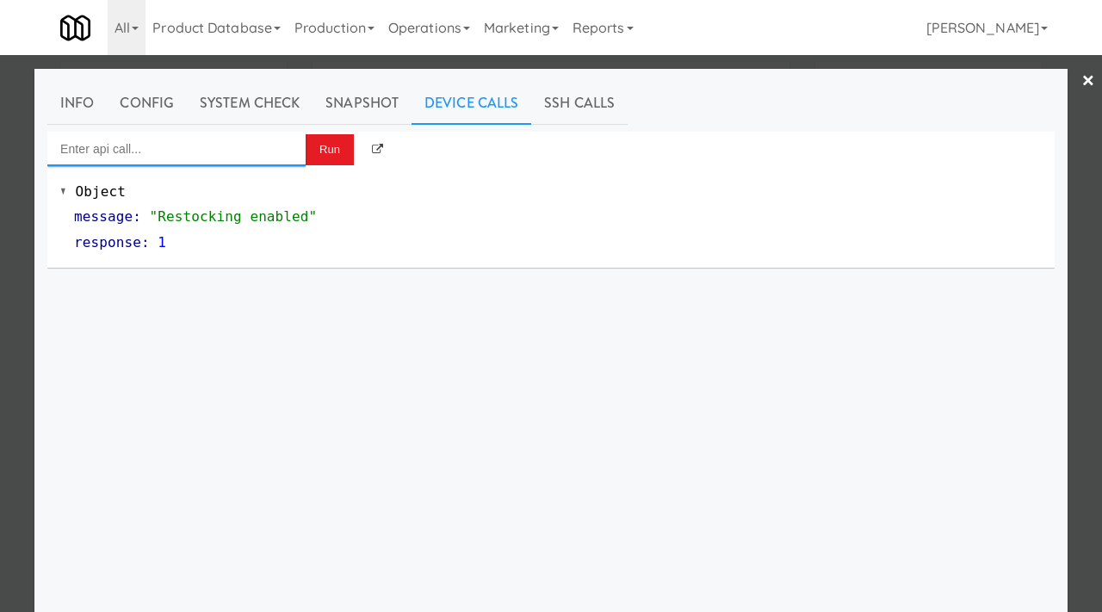
click at [114, 143] on input "Enter api call..." at bounding box center [176, 149] width 258 height 34
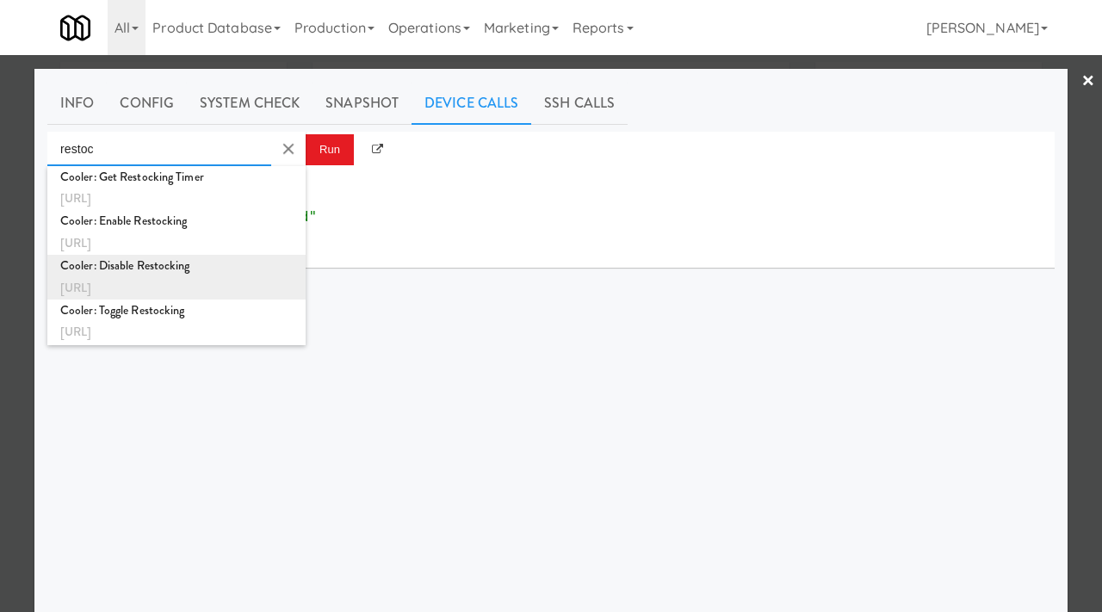
click at [128, 266] on div "Cooler: Disable Restocking" at bounding box center [176, 266] width 232 height 22
type input "Cooler: Disable Restocking"
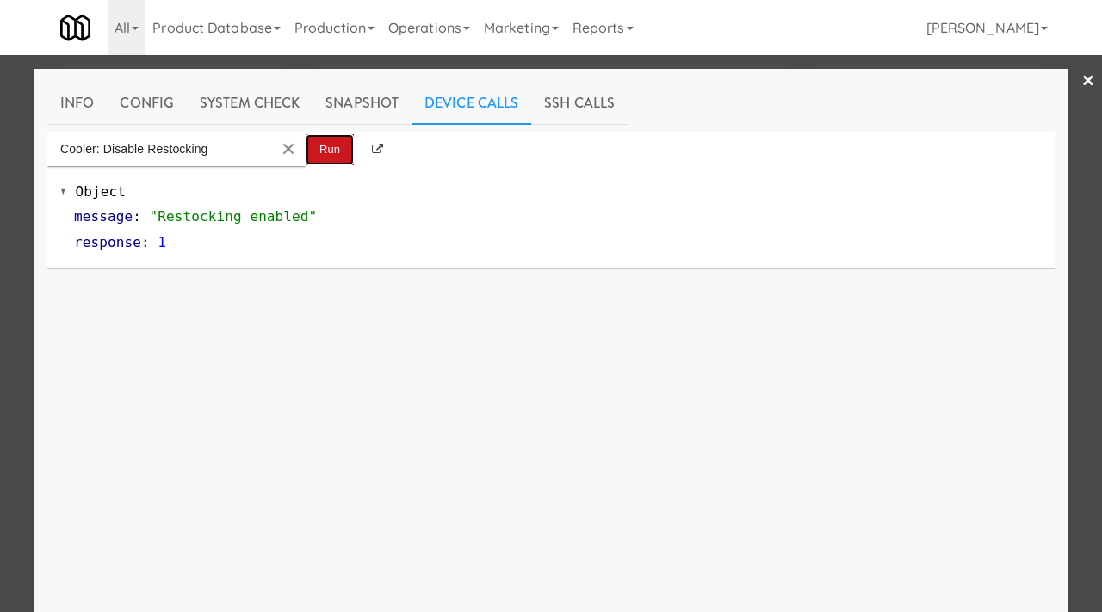
click at [326, 144] on button "Run" at bounding box center [330, 149] width 48 height 31
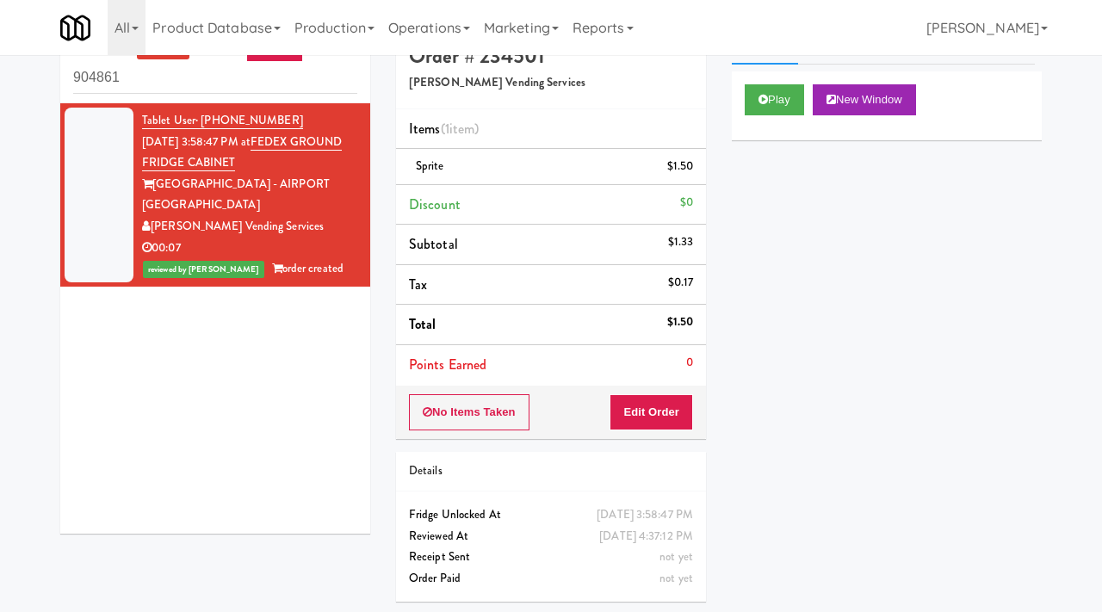
scroll to position [36, 0]
click at [68, 511] on div "Tablet User · (437) 990-5815 [DATE] 3:58:47 PM at [GEOGRAPHIC_DATA] FRIDGE [GEO…" at bounding box center [215, 318] width 310 height 430
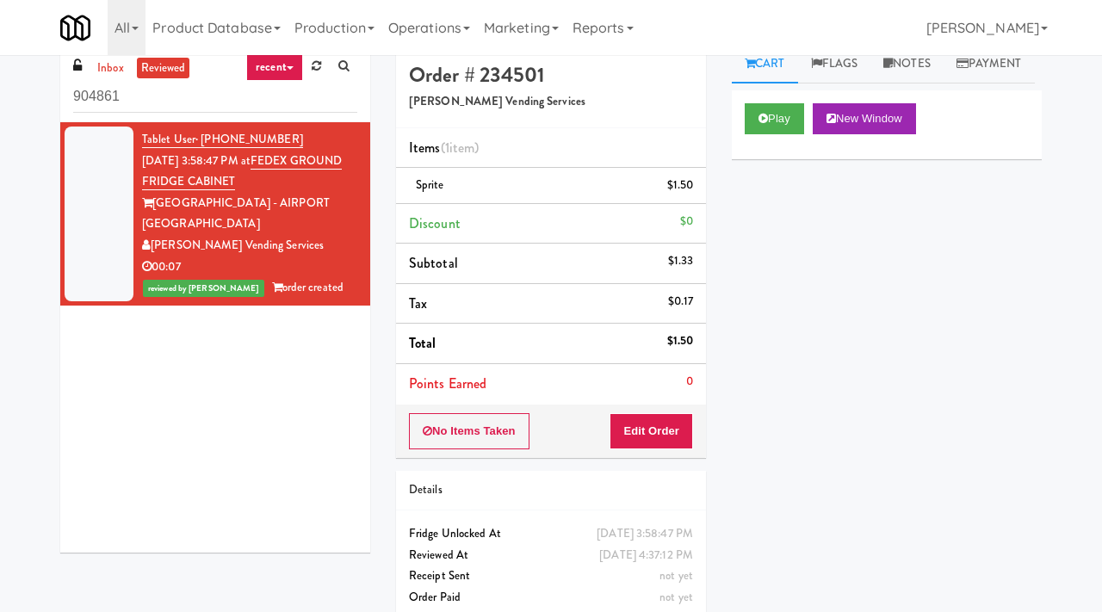
scroll to position [15, 0]
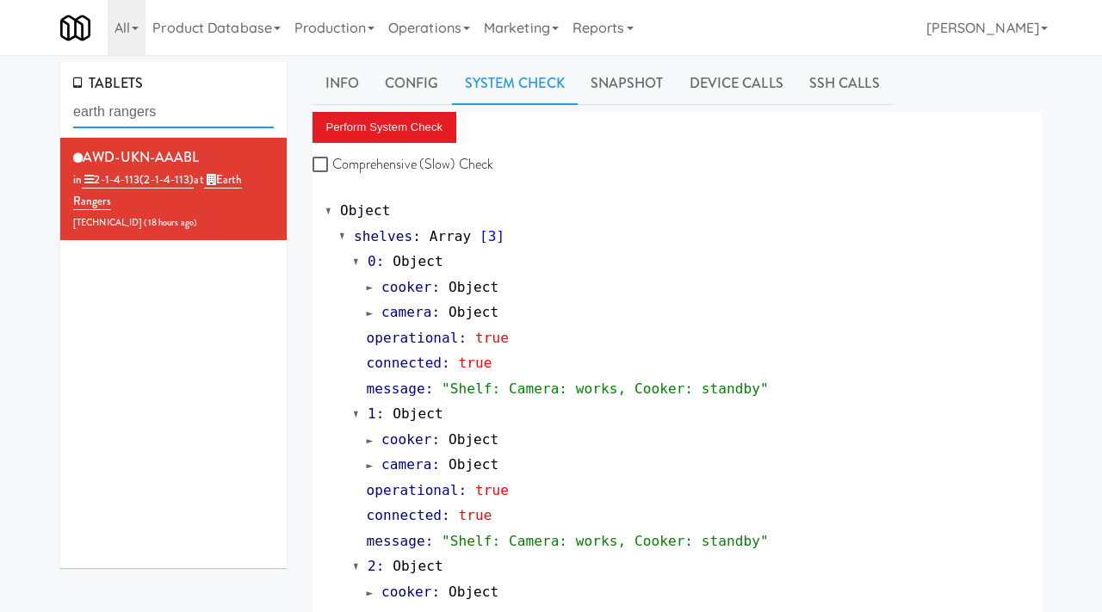
drag, startPoint x: 251, startPoint y: 120, endPoint x: 73, endPoint y: 98, distance: 178.7
click at [73, 98] on input "earth rangers" at bounding box center [173, 112] width 201 height 32
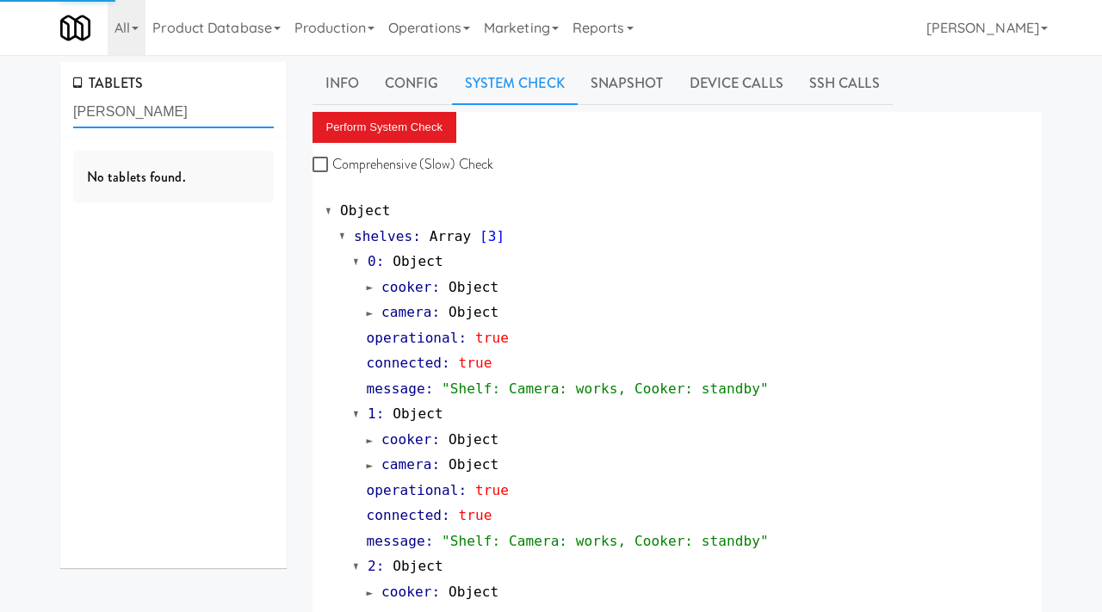
type input "[PERSON_NAME]"
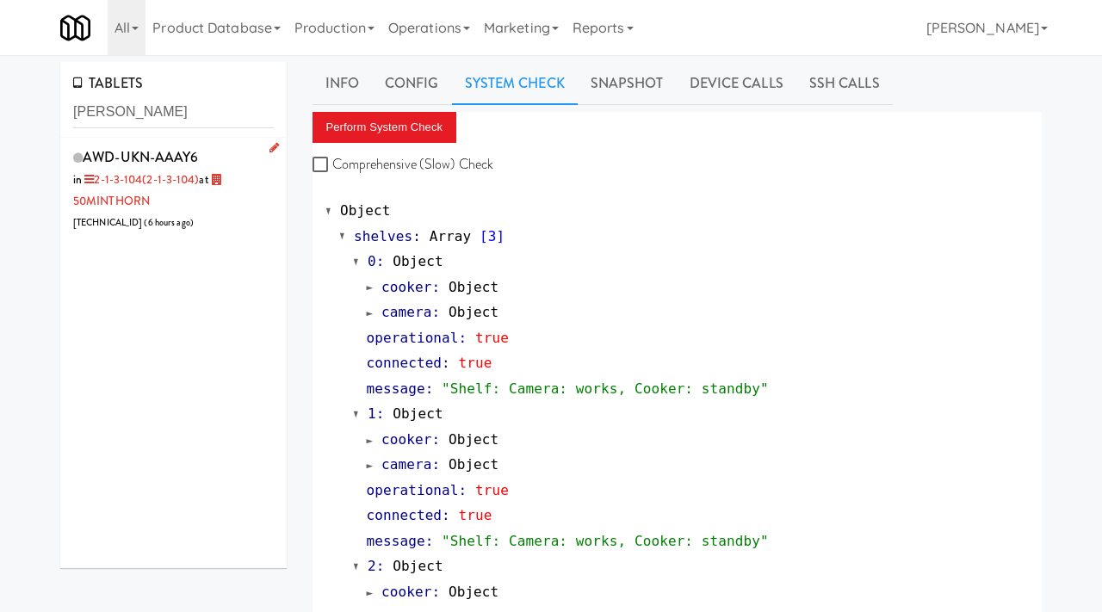
click at [244, 149] on div "AWD-UKN-AAAY6 in 2-1-3-104 (2-1-3-104) at 50MINTHORN [TECHNICAL_ID] ( 6 hours a…" at bounding box center [173, 189] width 201 height 89
